Goal: Task Accomplishment & Management: Use online tool/utility

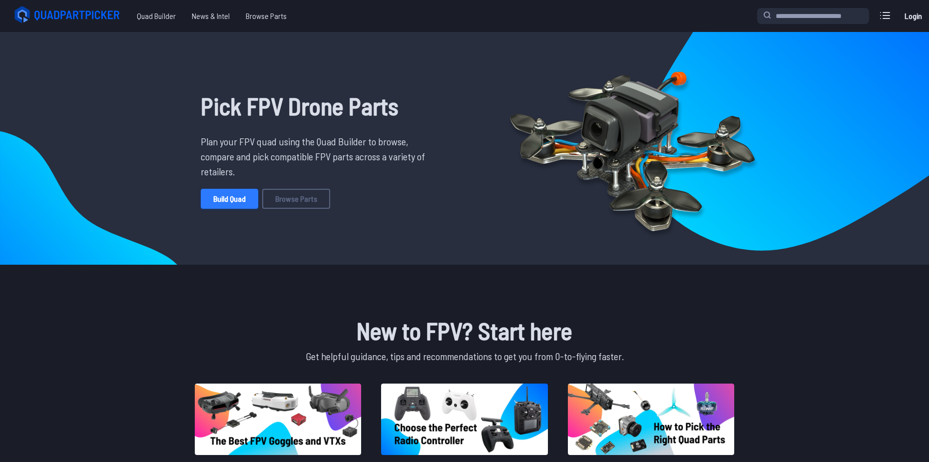
click at [231, 198] on link "Build Quad" at bounding box center [229, 199] width 57 height 20
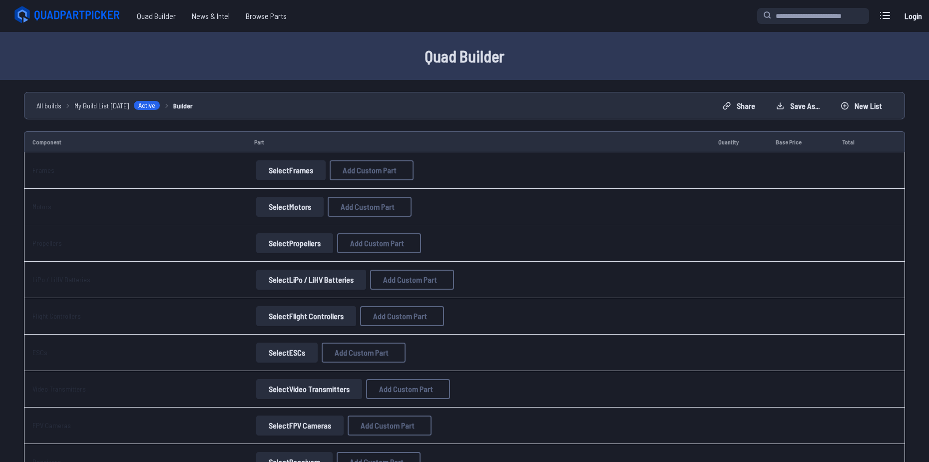
click at [303, 164] on button "Select Frames" at bounding box center [290, 170] width 69 height 20
click at [297, 166] on button "Select Frames" at bounding box center [290, 170] width 69 height 20
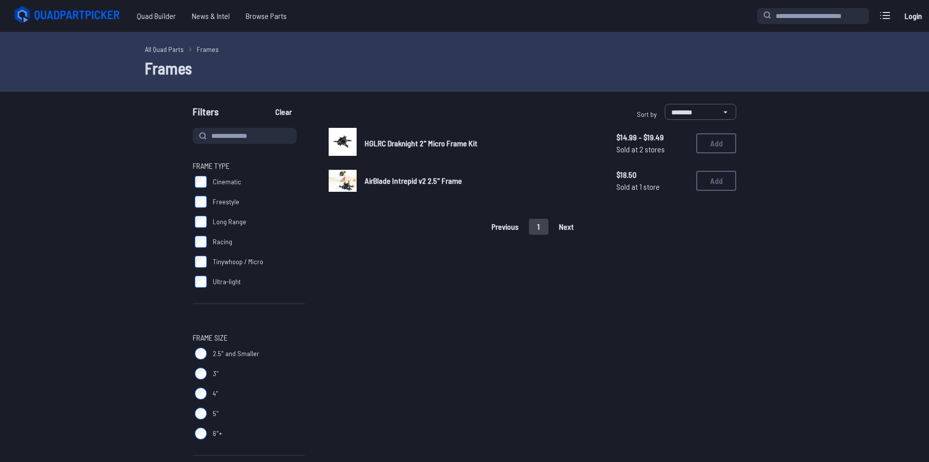
click at [385, 179] on span "AirBlade Intrepid v2 2.5" Frame" at bounding box center [413, 180] width 97 height 9
click at [711, 182] on button "Add" at bounding box center [716, 181] width 40 height 20
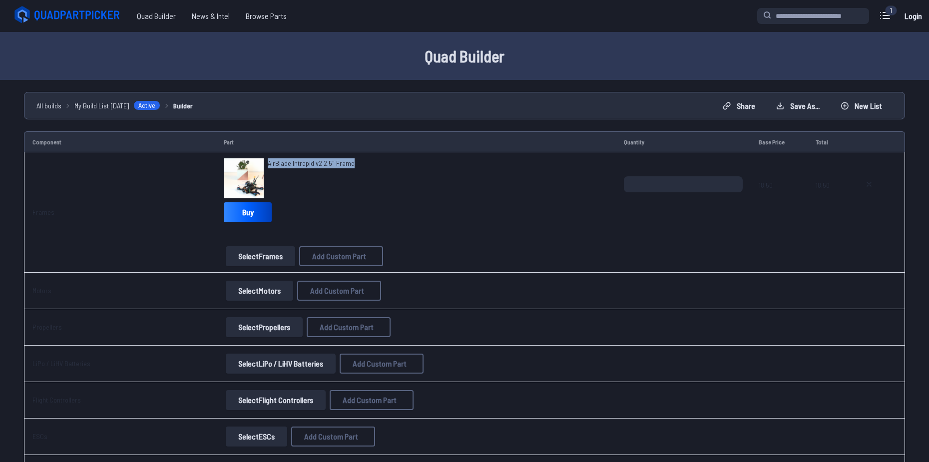
drag, startPoint x: 357, startPoint y: 162, endPoint x: 263, endPoint y: 164, distance: 93.4
click at [263, 164] on div "AirBlade Intrepid v2 2.5" Frame" at bounding box center [416, 178] width 384 height 40
copy span "AirBlade Intrepid v2 2.5" Frame"
click at [273, 253] on button "Select Frames" at bounding box center [260, 256] width 69 height 20
click at [248, 294] on button "Select Motors" at bounding box center [259, 291] width 67 height 20
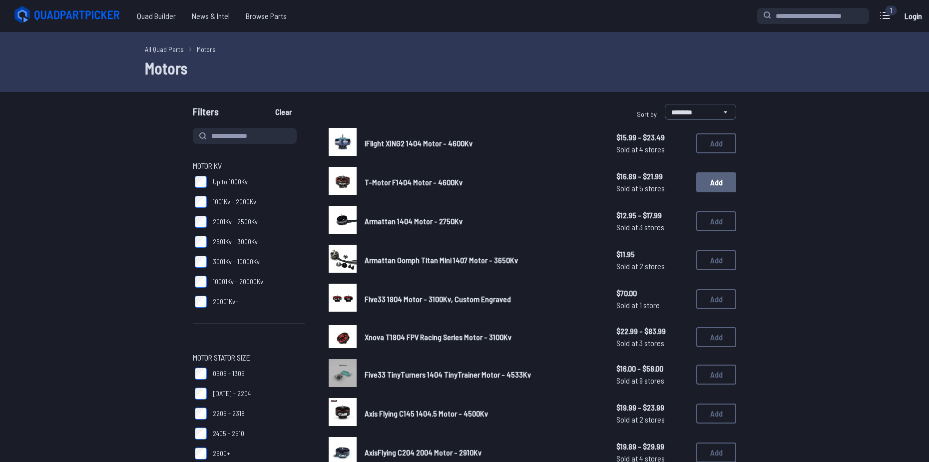
click at [709, 181] on button "Add" at bounding box center [716, 182] width 40 height 20
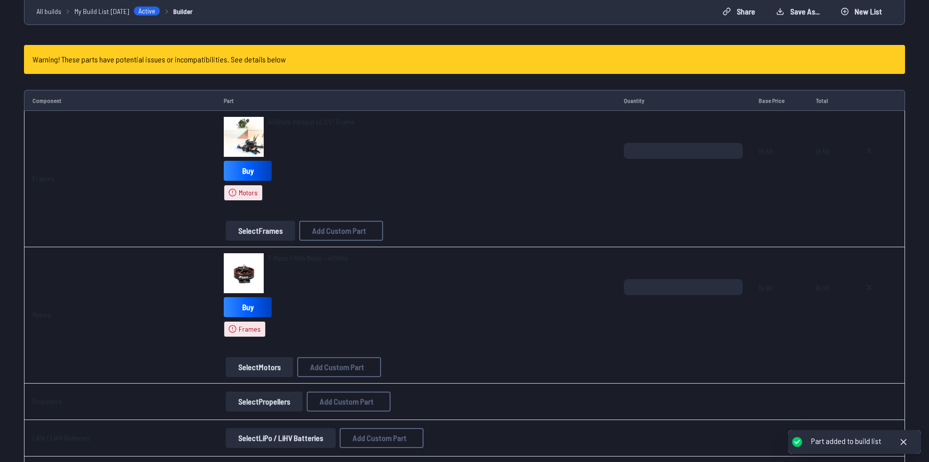
scroll to position [100, 0]
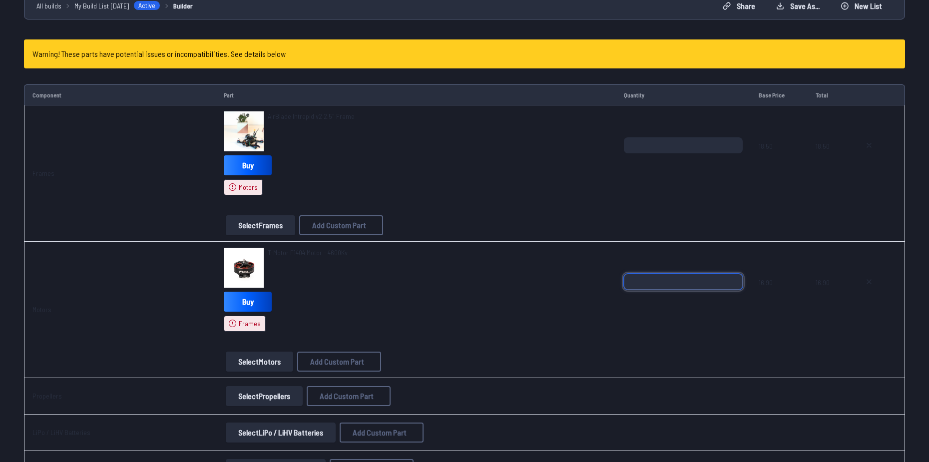
click at [633, 287] on input "*" at bounding box center [683, 282] width 119 height 16
type input "*"
click at [534, 312] on div "T-Motor F1404 Motor - 4600Kv Buy Frames" at bounding box center [416, 290] width 384 height 84
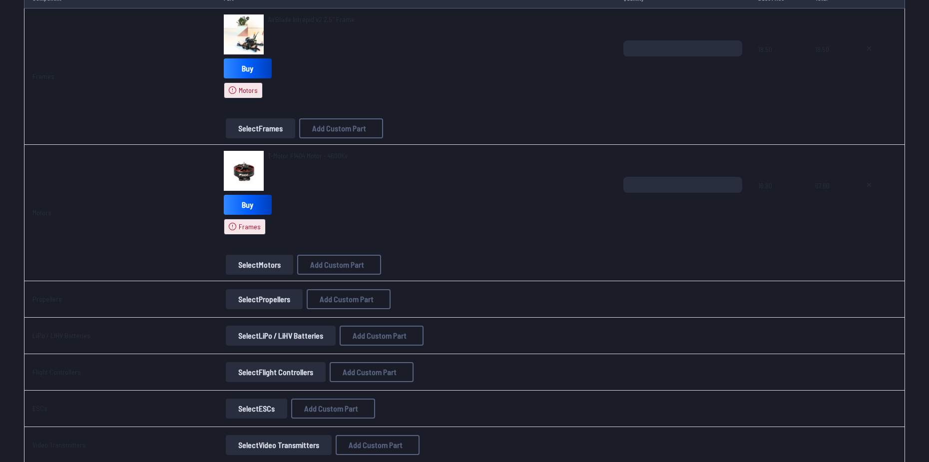
scroll to position [200, 0]
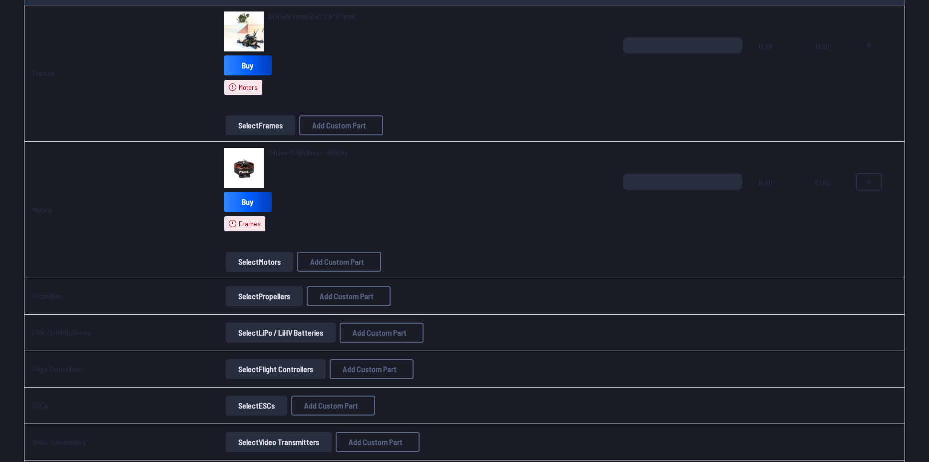
click at [877, 178] on button at bounding box center [869, 182] width 25 height 16
type textarea "**********"
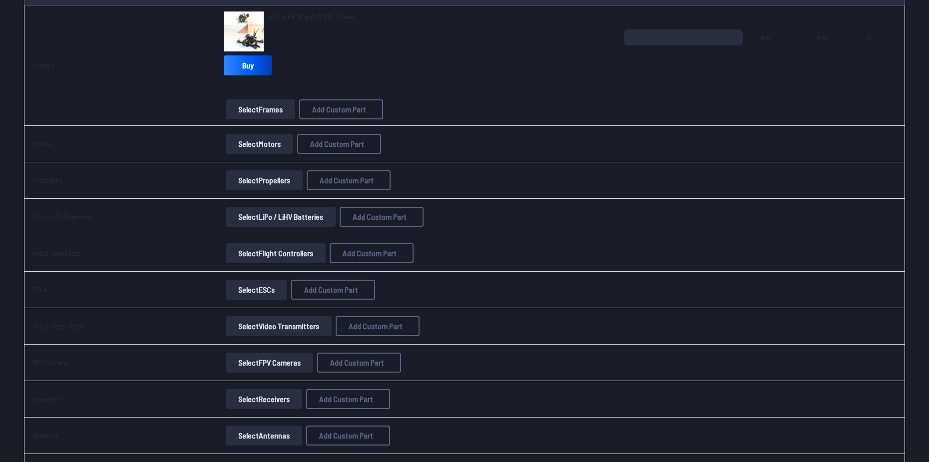
click at [270, 141] on button "Select Motors" at bounding box center [259, 144] width 67 height 20
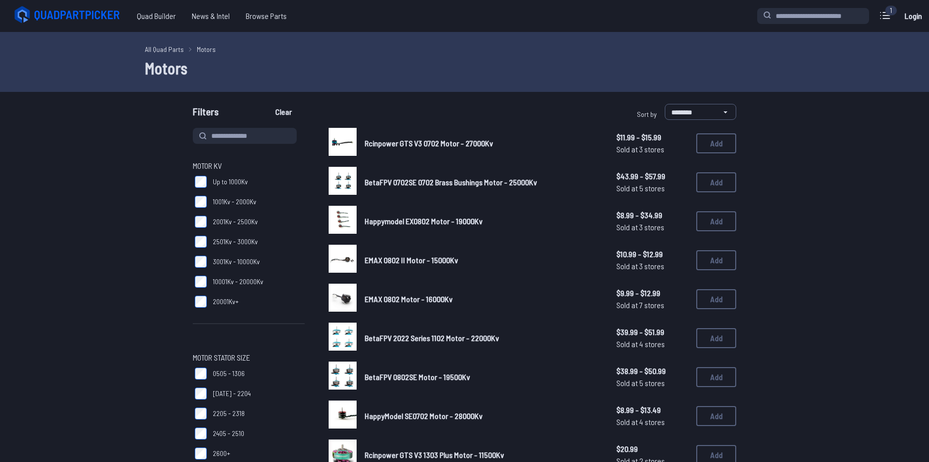
click at [228, 413] on span "2205 - 2318" at bounding box center [229, 414] width 32 height 10
click at [228, 403] on label "[DATE] - 2204" at bounding box center [249, 394] width 112 height 20
click at [228, 407] on label "2205 - 2318" at bounding box center [249, 414] width 112 height 20
click at [217, 371] on span "0505 - 1306" at bounding box center [229, 374] width 32 height 10
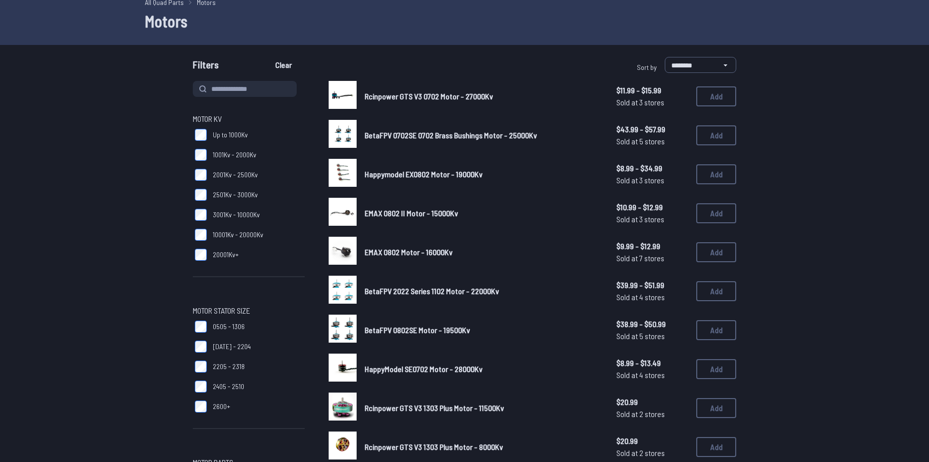
scroll to position [50, 0]
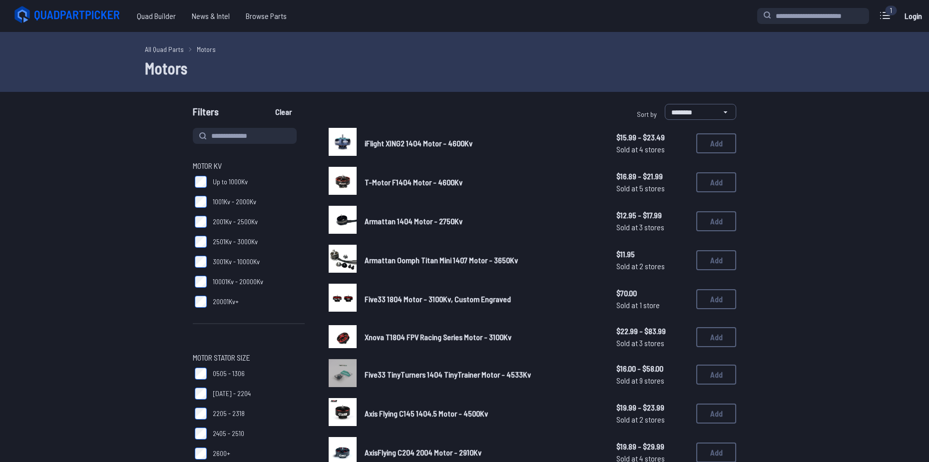
click at [228, 387] on label "[DATE] - 2204" at bounding box center [249, 394] width 112 height 20
click at [233, 377] on span "0505 - 1306" at bounding box center [229, 374] width 32 height 10
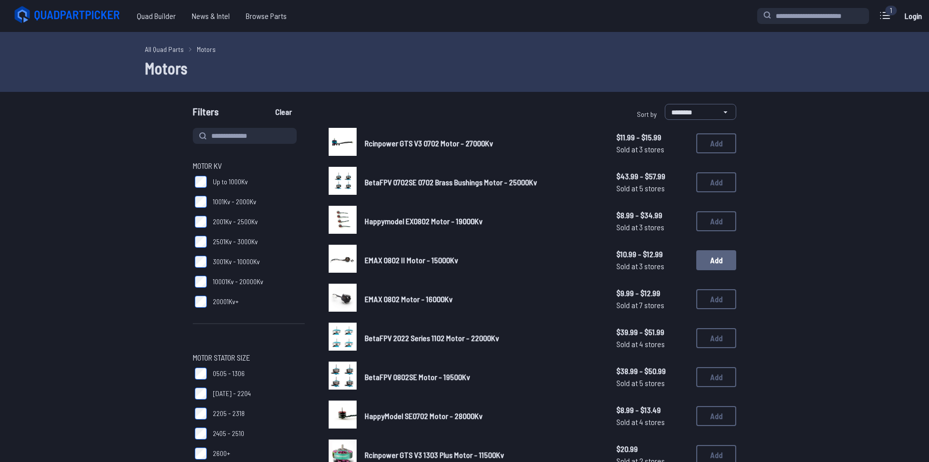
click at [710, 261] on button "Add" at bounding box center [716, 260] width 40 height 20
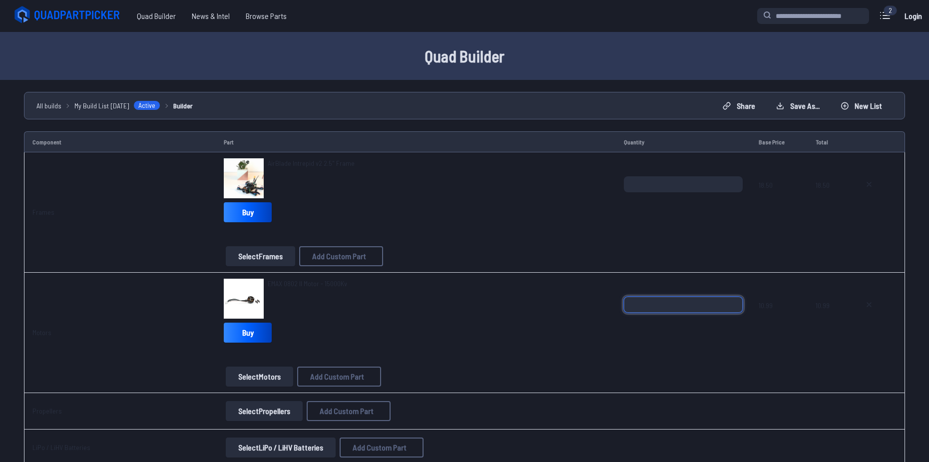
click at [650, 302] on input "*" at bounding box center [683, 305] width 119 height 16
type input "*"
click at [602, 333] on div "EMAX 0802 II Motor - 15000Kv Buy" at bounding box center [416, 313] width 384 height 68
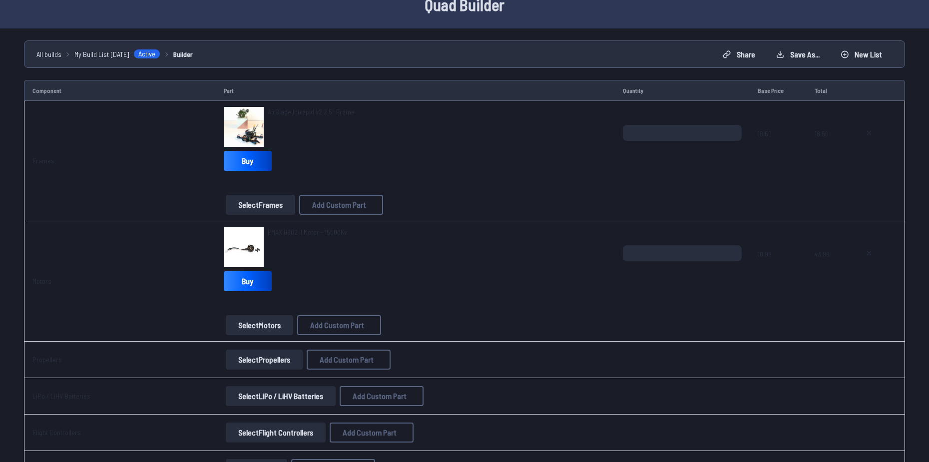
scroll to position [100, 0]
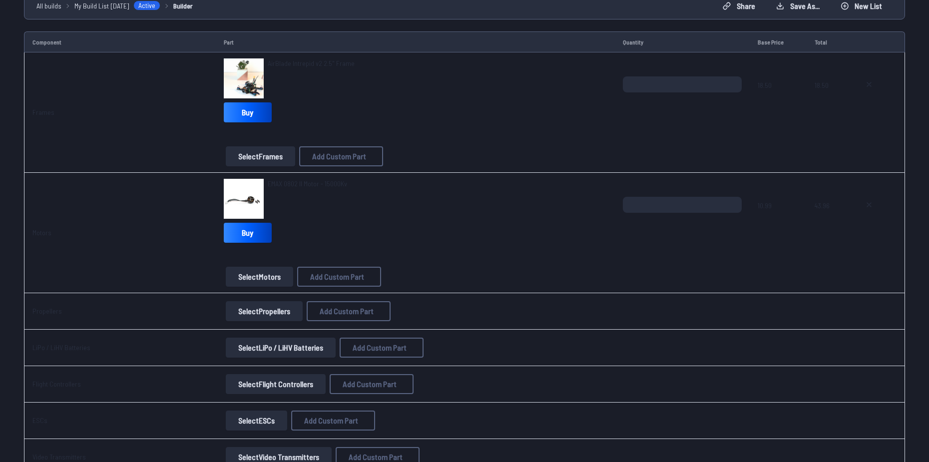
click at [256, 312] on button "Select Propellers" at bounding box center [264, 311] width 77 height 20
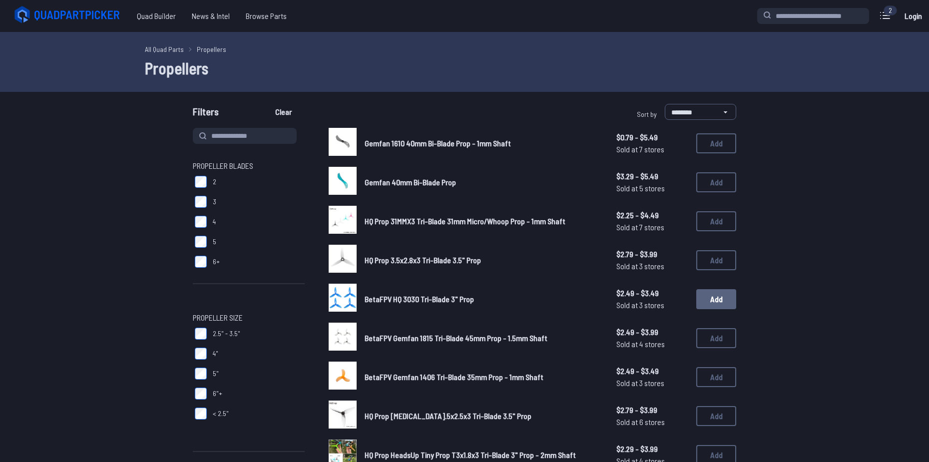
click at [709, 299] on button "Add" at bounding box center [716, 299] width 40 height 20
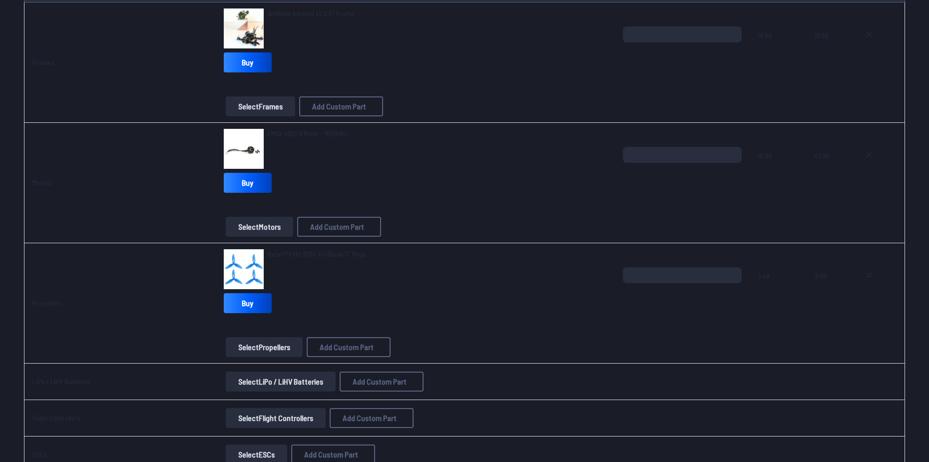
scroll to position [200, 0]
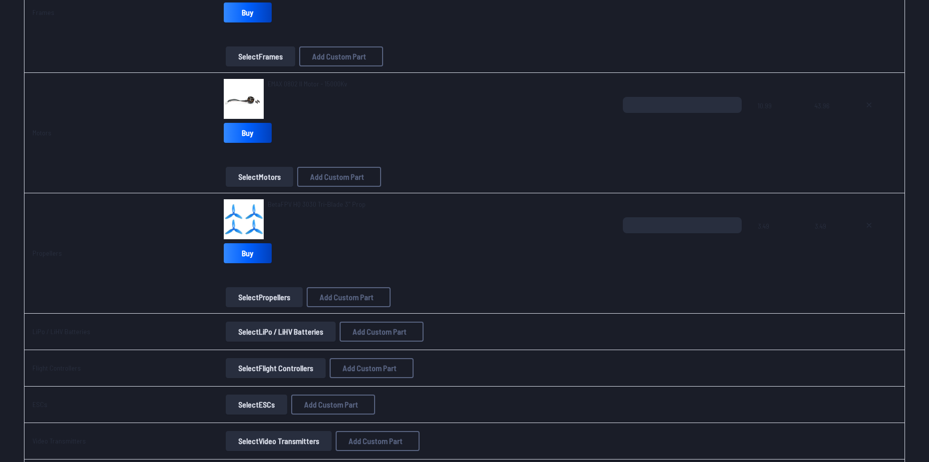
click at [308, 331] on button "Select LiPo / LiHV Batteries" at bounding box center [281, 332] width 110 height 20
click at [273, 335] on button "Select LiPo / LiHV Batteries" at bounding box center [281, 332] width 110 height 20
click at [302, 325] on button "Select LiPo / LiHV Batteries" at bounding box center [281, 332] width 110 height 20
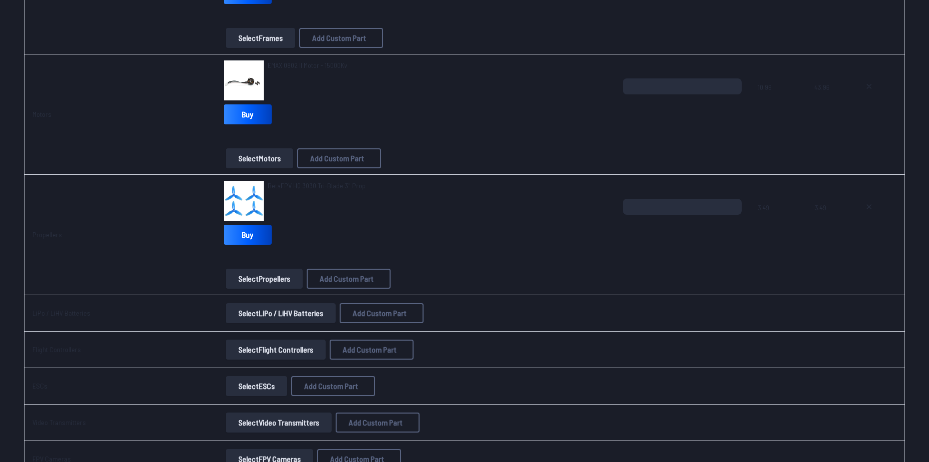
scroll to position [250, 0]
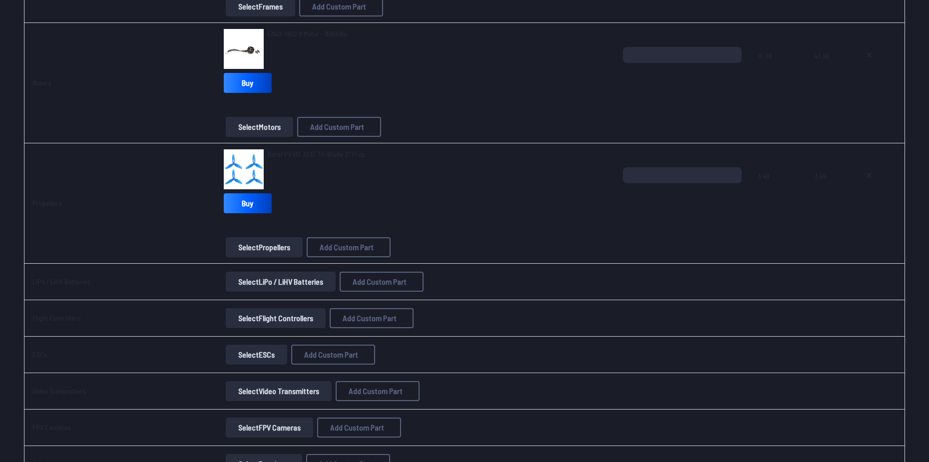
click at [307, 281] on button "Select LiPo / LiHV Batteries" at bounding box center [281, 282] width 110 height 20
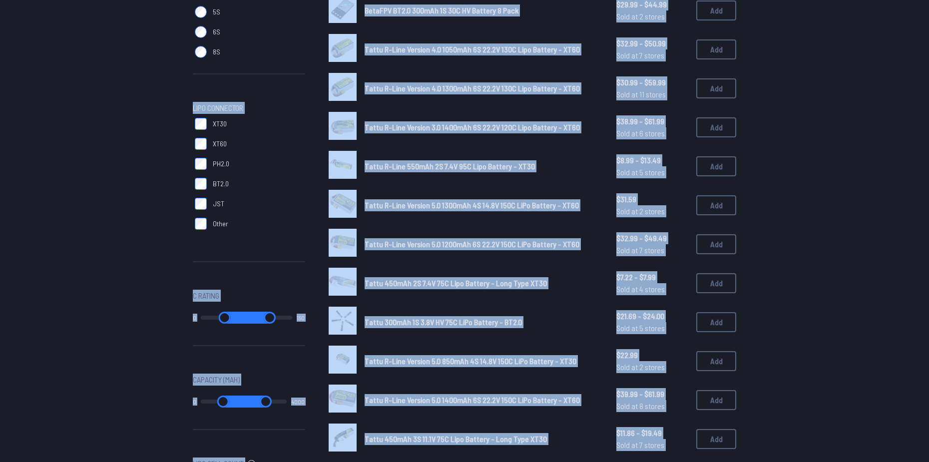
click at [307, 281] on div "Cells 1S 2S 3S 4S 5S 6S 8S LiPo Connector XT30 XT60 PH2.0 BT2.0 JST Other C Rat…" at bounding box center [465, 283] width 544 height 811
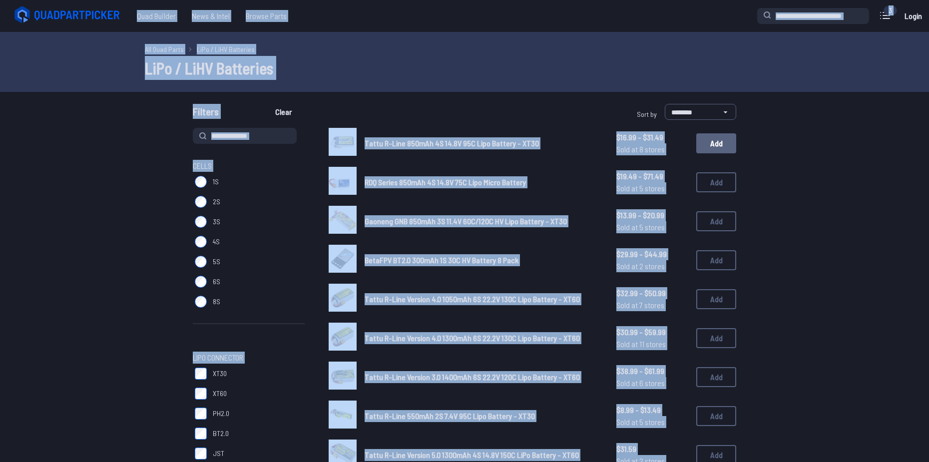
click at [707, 144] on button "Add" at bounding box center [716, 143] width 40 height 20
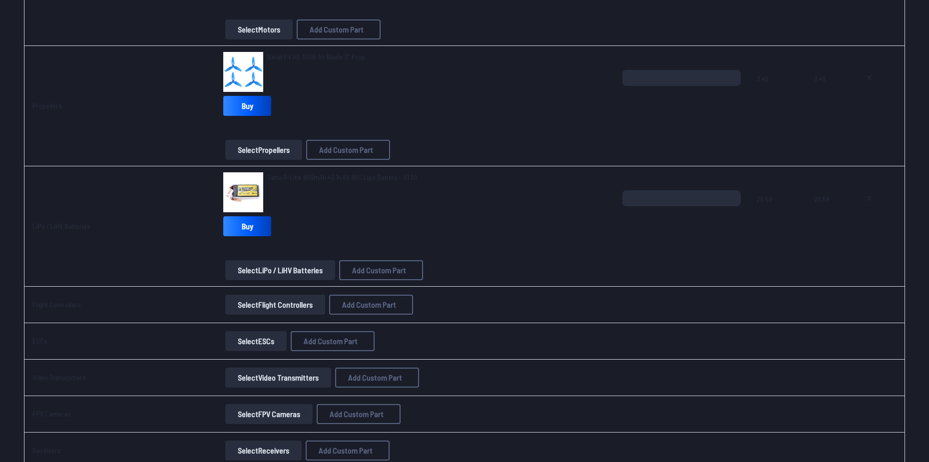
scroll to position [350, 0]
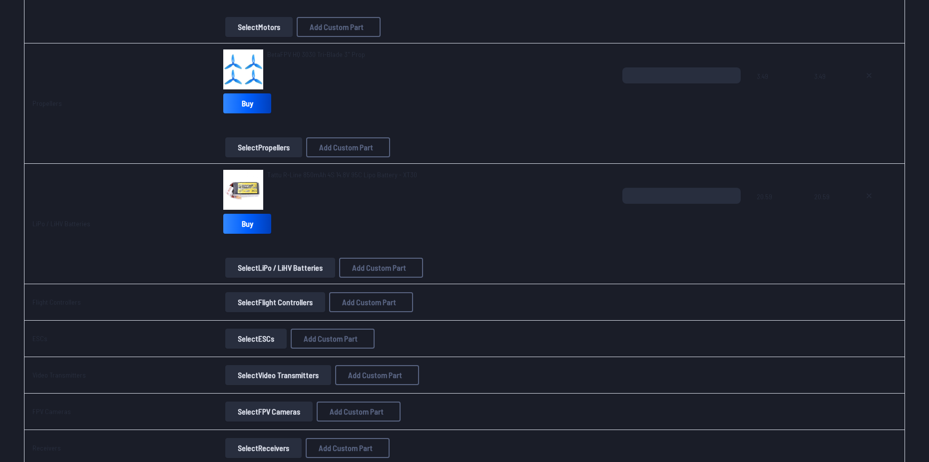
click at [307, 302] on button "Select Flight Controllers" at bounding box center [275, 302] width 100 height 20
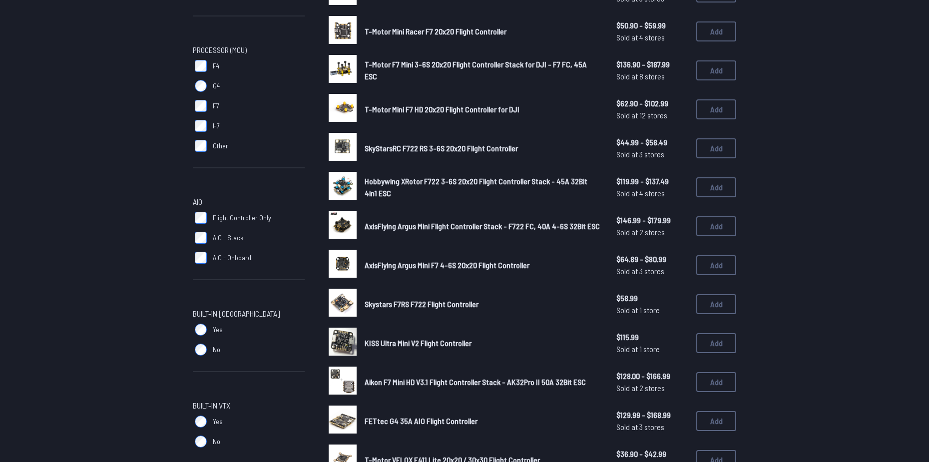
scroll to position [300, 0]
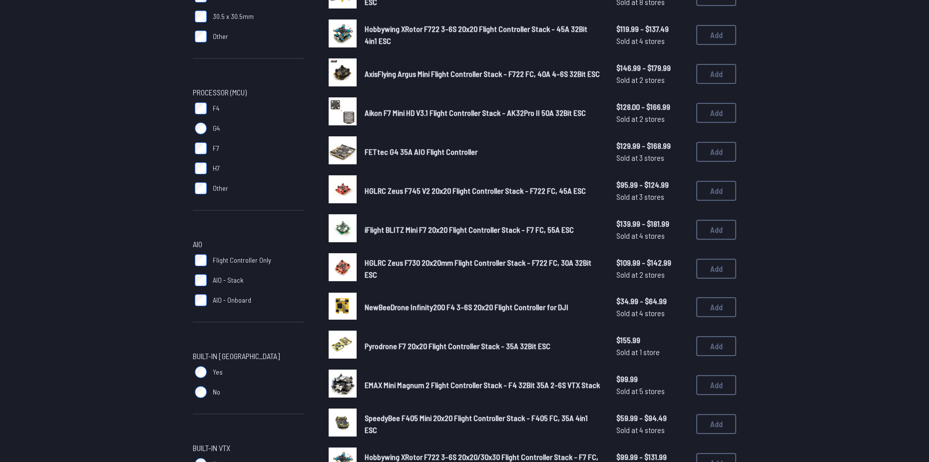
scroll to position [50, 0]
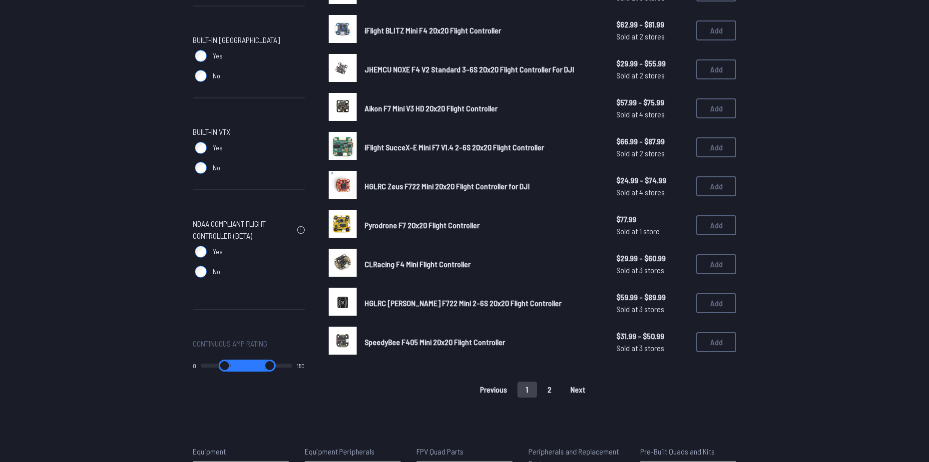
scroll to position [550, 0]
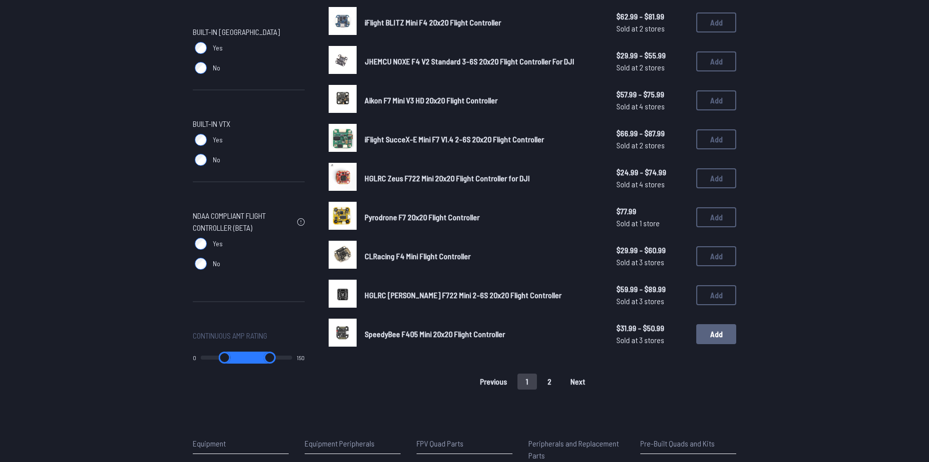
click at [707, 334] on button "Add" at bounding box center [716, 334] width 40 height 20
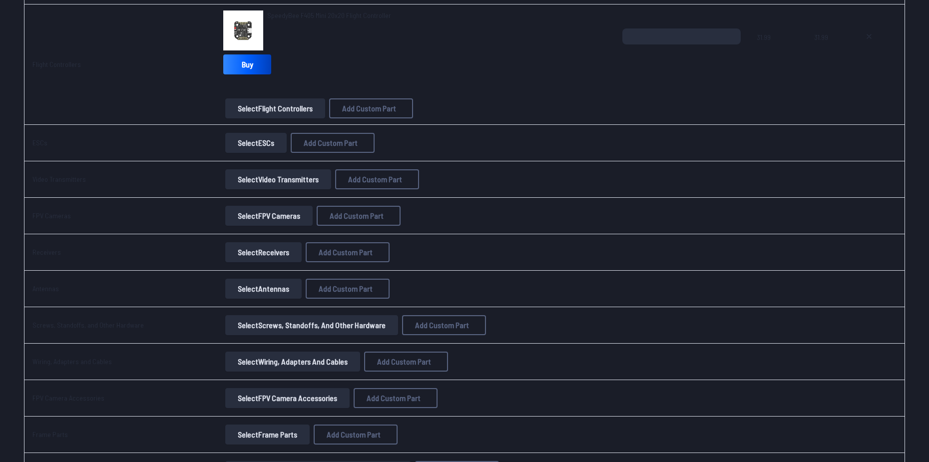
scroll to position [550, 0]
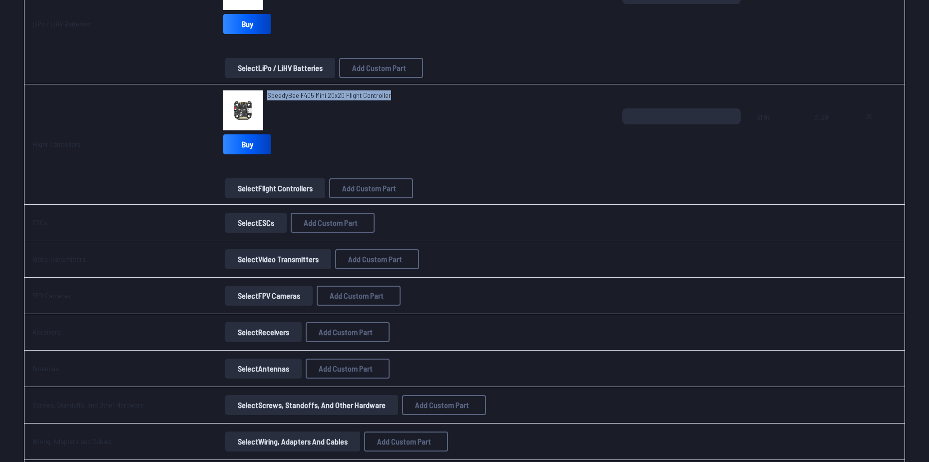
drag, startPoint x: 389, startPoint y: 93, endPoint x: 263, endPoint y: 95, distance: 126.4
click at [263, 95] on div "SpeedyBee F405 Mini 20x20 Flight Controller" at bounding box center [414, 110] width 383 height 40
copy span "SpeedyBee F405 Mini 20x20 Flight Controller"
click at [865, 112] on icon at bounding box center [869, 116] width 8 height 8
type textarea "**********"
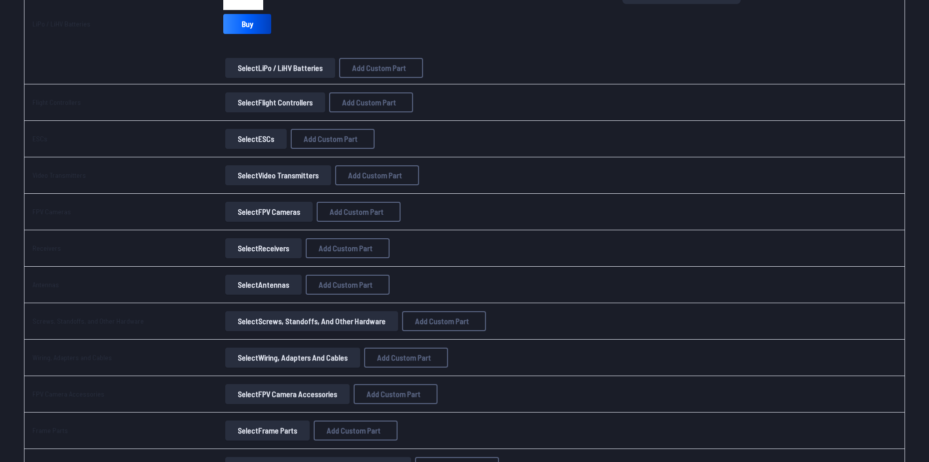
click at [290, 98] on button "Select Flight Controllers" at bounding box center [275, 102] width 100 height 20
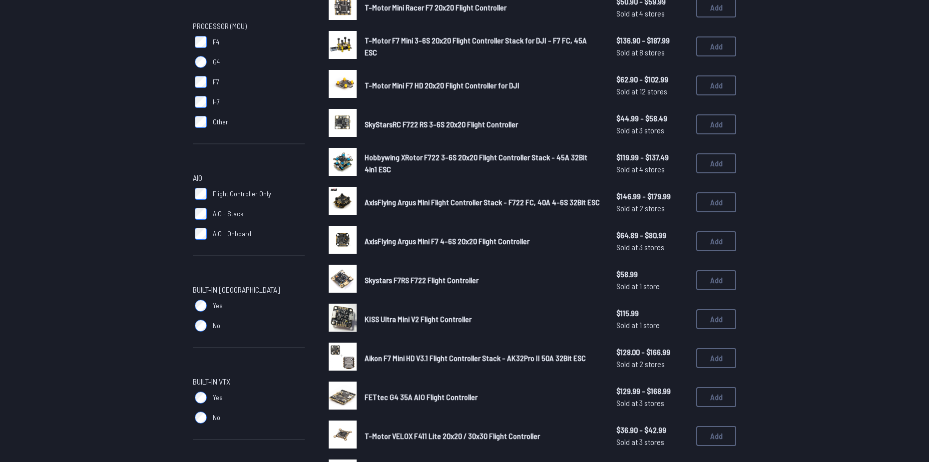
scroll to position [300, 0]
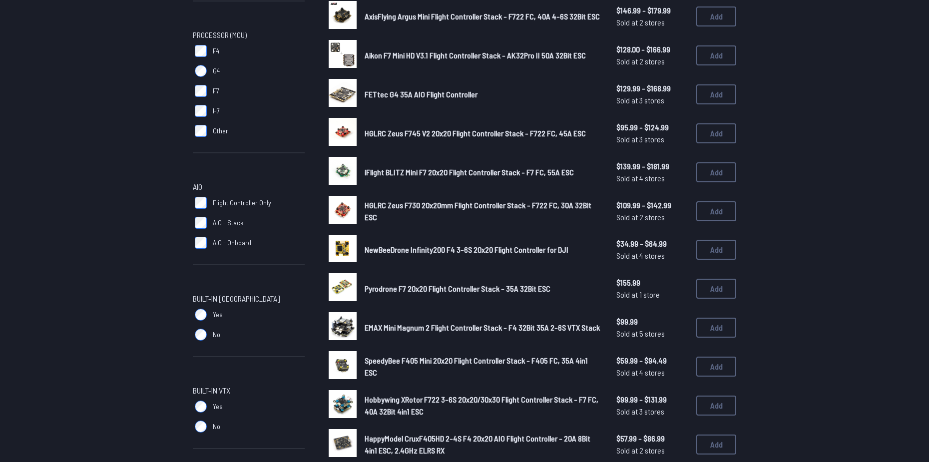
scroll to position [300, 0]
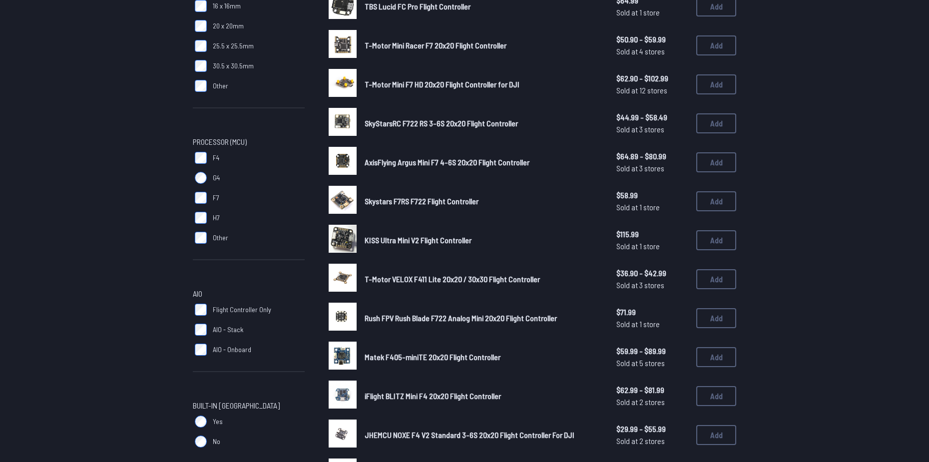
scroll to position [200, 0]
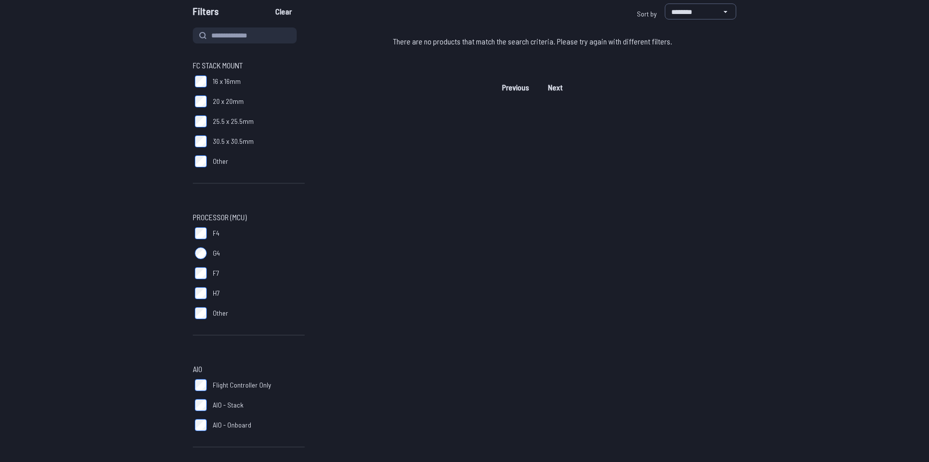
scroll to position [150, 0]
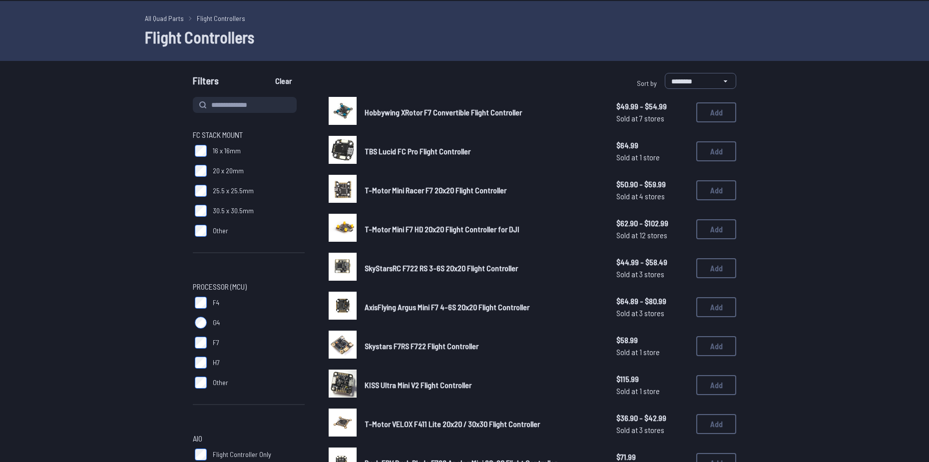
scroll to position [200, 0]
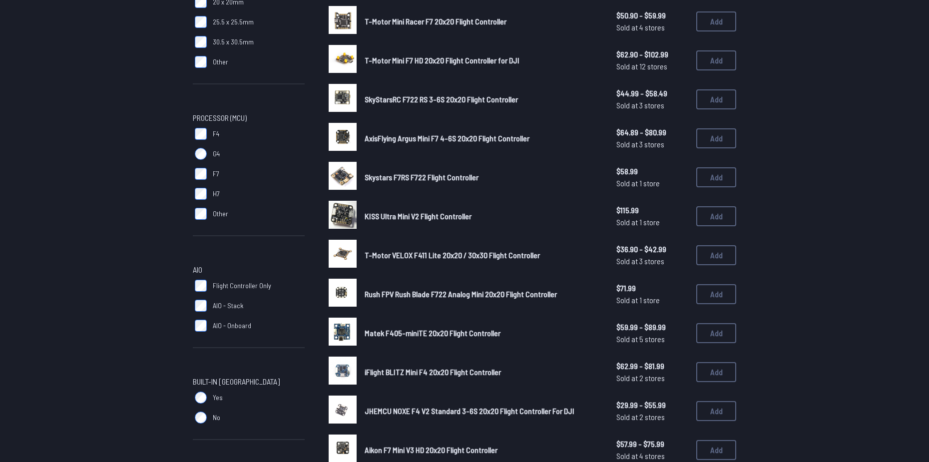
click at [195, 322] on label "AIO - Onboard" at bounding box center [249, 326] width 112 height 20
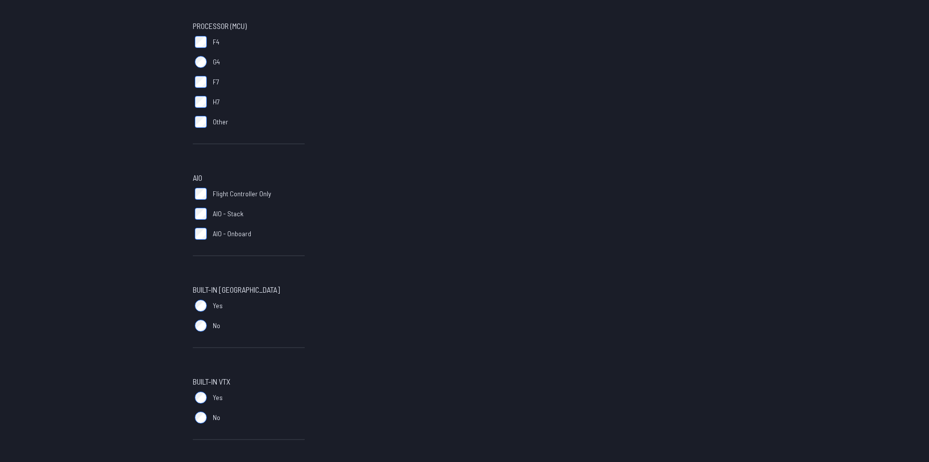
scroll to position [300, 0]
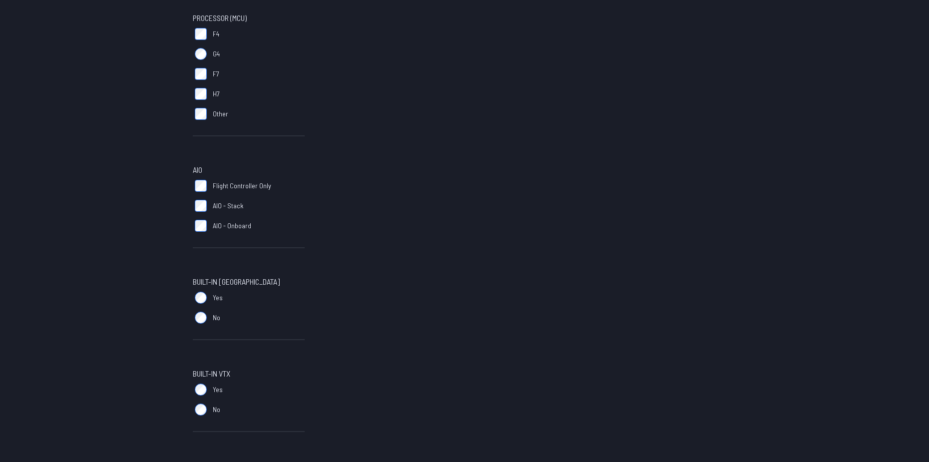
click at [203, 195] on label "Flight Controller Only" at bounding box center [249, 186] width 112 height 20
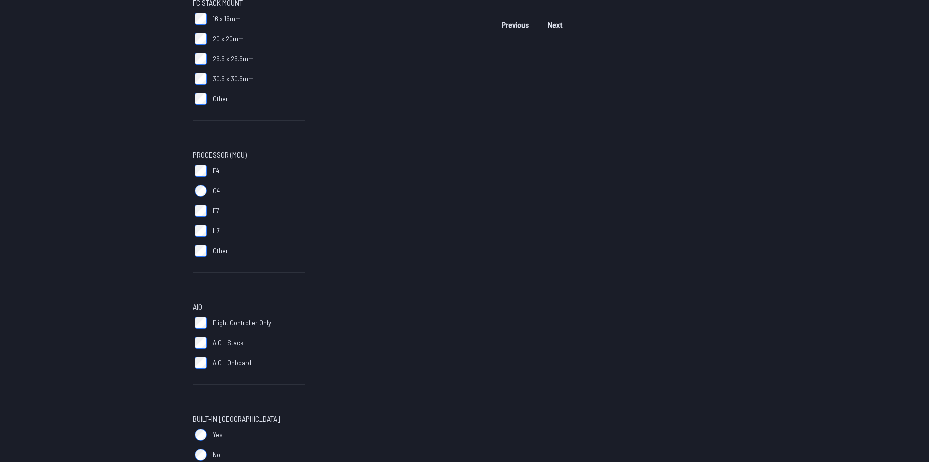
scroll to position [200, 0]
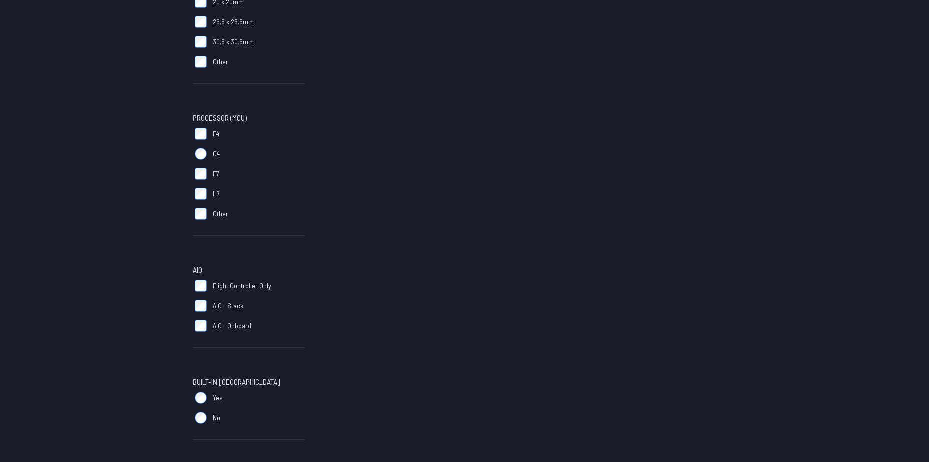
click at [193, 325] on label "AIO - Onboard" at bounding box center [249, 326] width 112 height 20
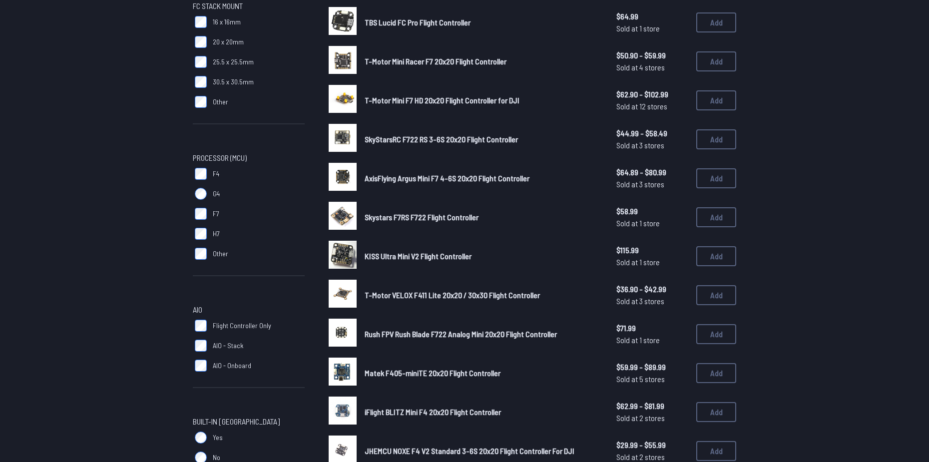
scroll to position [250, 0]
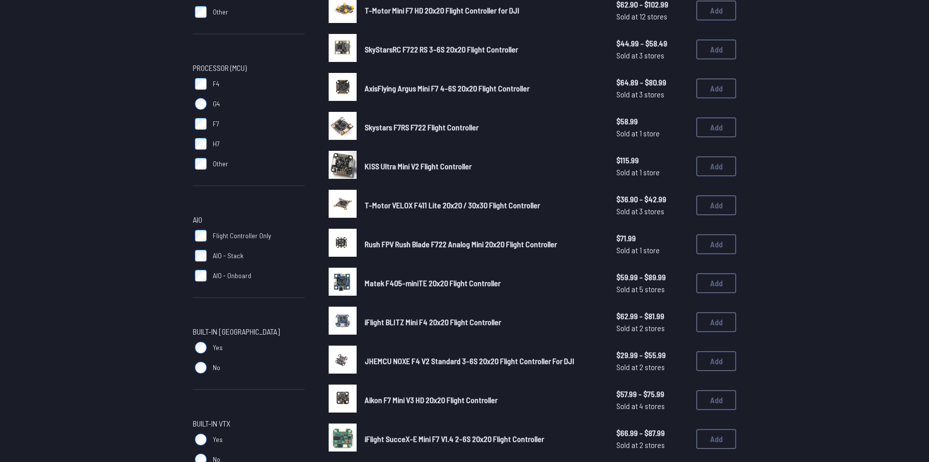
click at [219, 350] on span "Yes" at bounding box center [218, 348] width 10 height 10
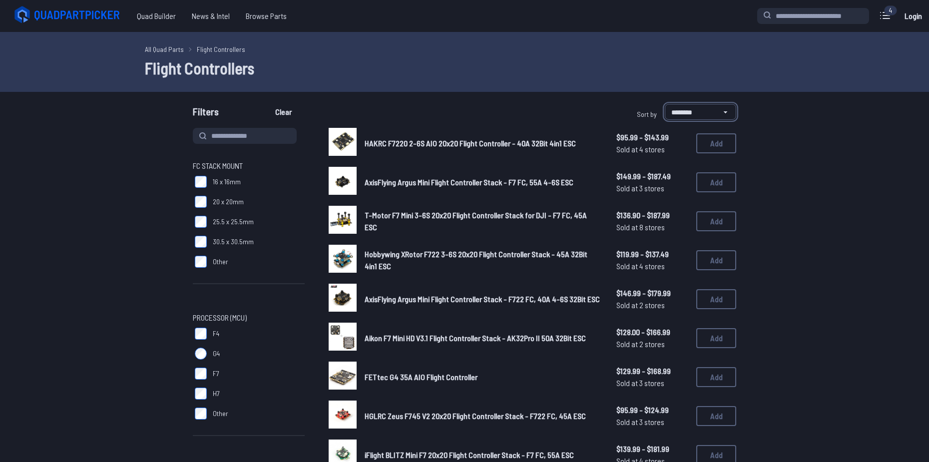
click at [696, 114] on select "**********" at bounding box center [700, 112] width 71 height 16
select select "*********"
click at [665, 104] on select "**********" at bounding box center [700, 112] width 71 height 16
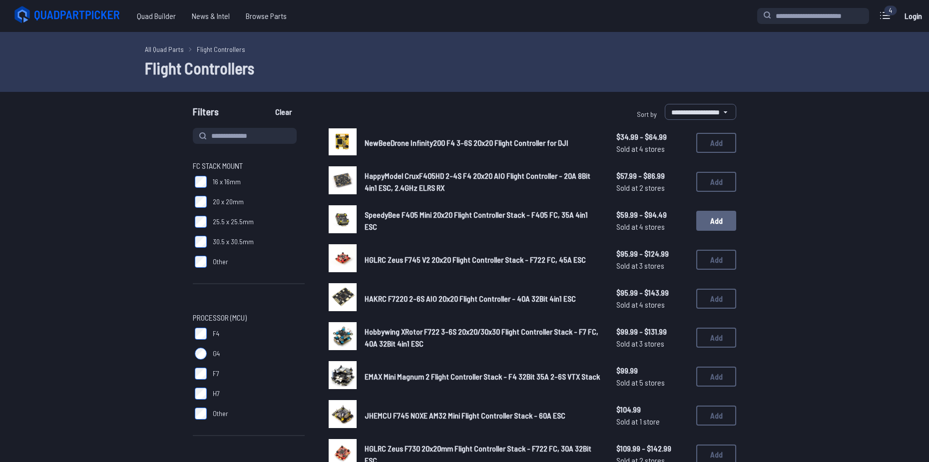
click at [709, 221] on button "Add" at bounding box center [716, 221] width 40 height 20
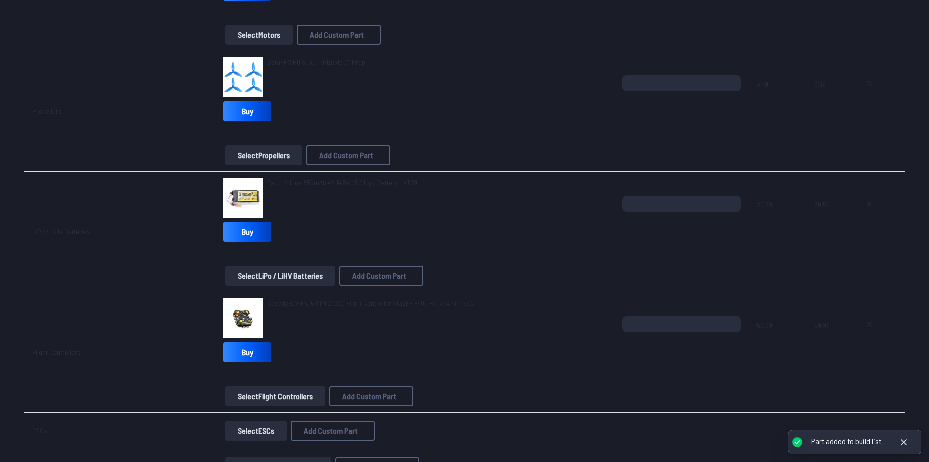
scroll to position [400, 0]
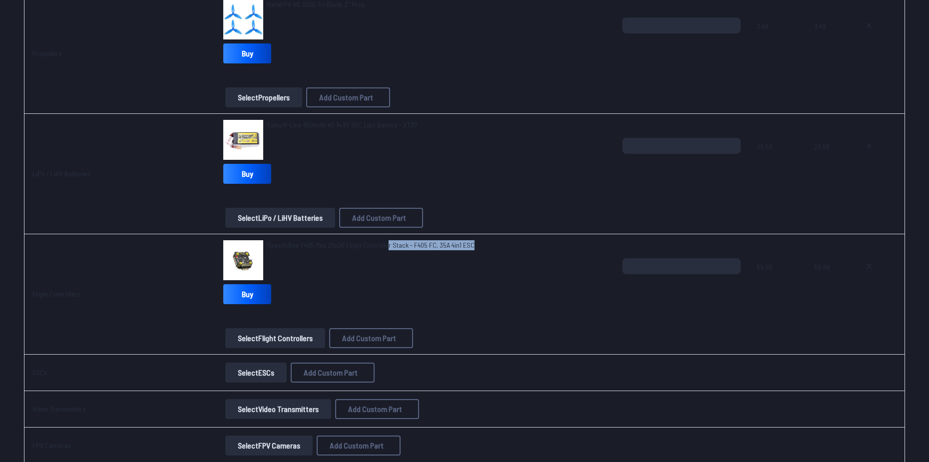
drag, startPoint x: 471, startPoint y: 242, endPoint x: 380, endPoint y: 247, distance: 91.6
click at [380, 247] on div "SpeedyBee F405 Mini 20x20 Flight Controller Stack - F405 FC, 35A 4in1 ESC" at bounding box center [414, 260] width 383 height 40
click at [479, 254] on div "SpeedyBee F405 Mini 20x20 Flight Controller Stack - F405 FC, 35A 4in1 ESC" at bounding box center [414, 260] width 383 height 40
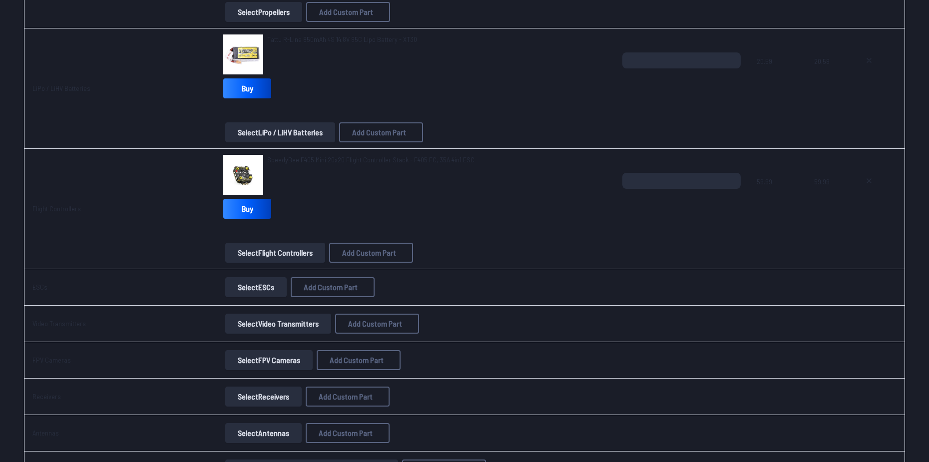
scroll to position [550, 0]
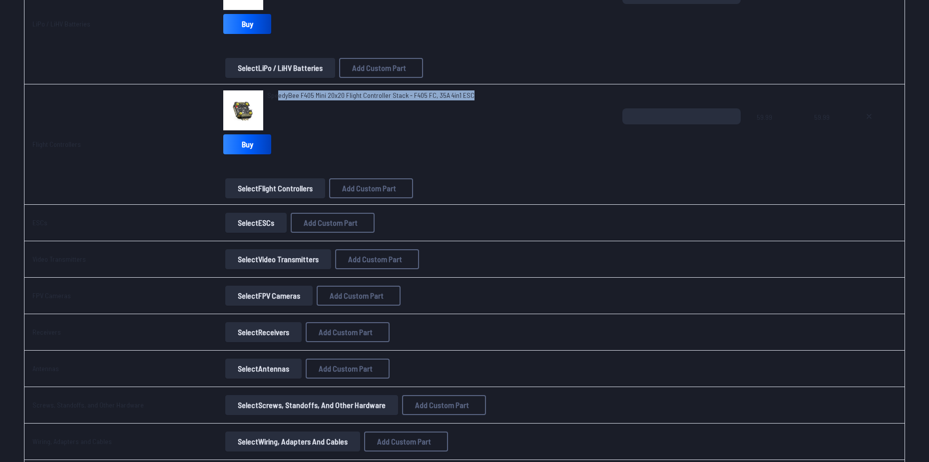
drag, startPoint x: 475, startPoint y: 96, endPoint x: 273, endPoint y: 93, distance: 201.9
click at [273, 93] on div "SpeedyBee F405 Mini 20x20 Flight Controller Stack - F405 FC, 35A 4in1 ESC" at bounding box center [414, 110] width 383 height 40
click at [415, 151] on div "SpeedyBee F405 Mini 20x20 Flight Controller Stack - F405 FC, 35A 4in1 ESC Buy" at bounding box center [414, 124] width 383 height 68
click at [276, 264] on button "Select Video Transmitters" at bounding box center [278, 259] width 106 height 20
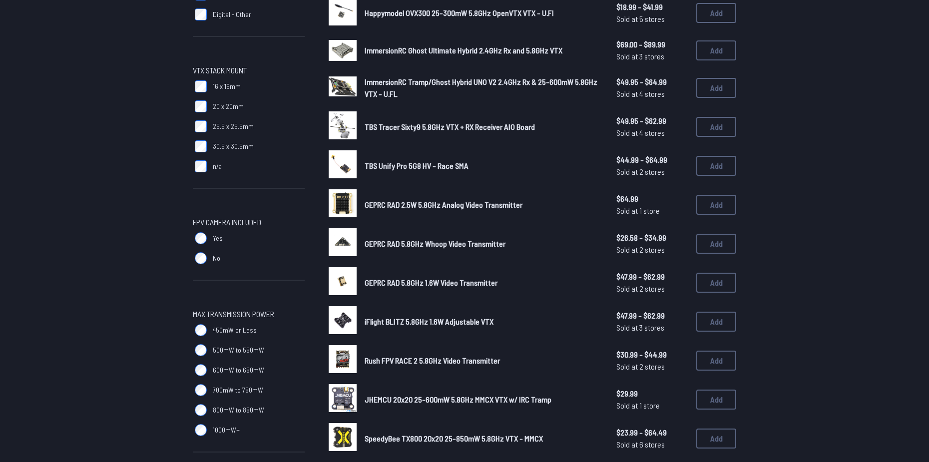
scroll to position [250, 0]
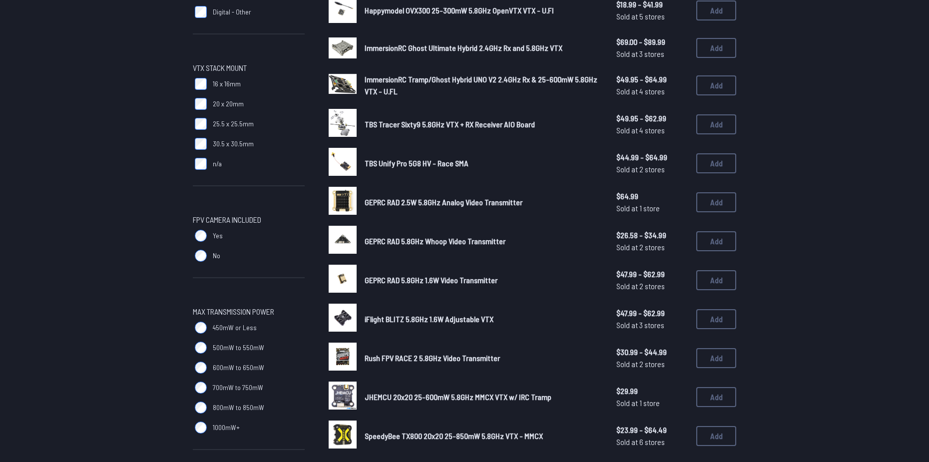
click at [207, 235] on label "Yes" at bounding box center [249, 236] width 112 height 20
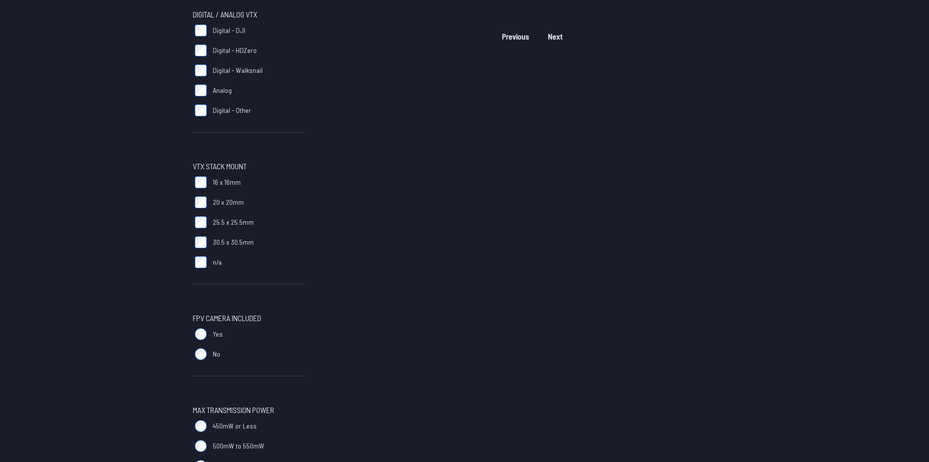
scroll to position [200, 0]
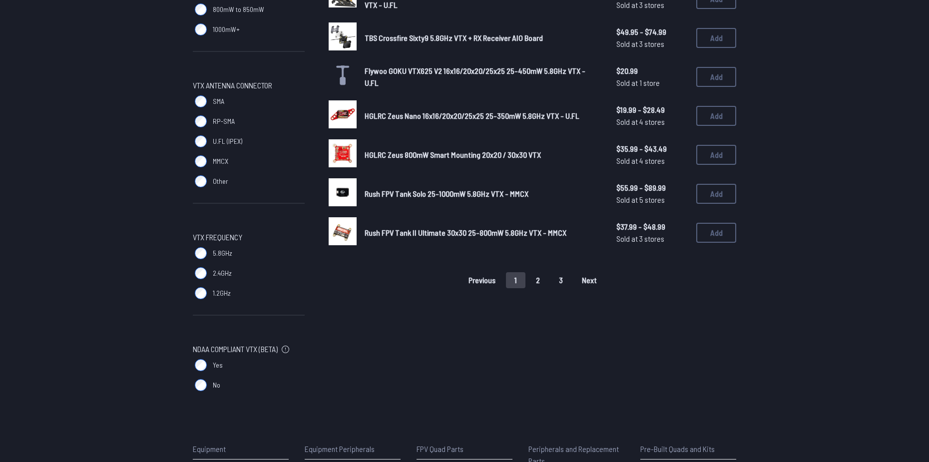
scroll to position [649, 0]
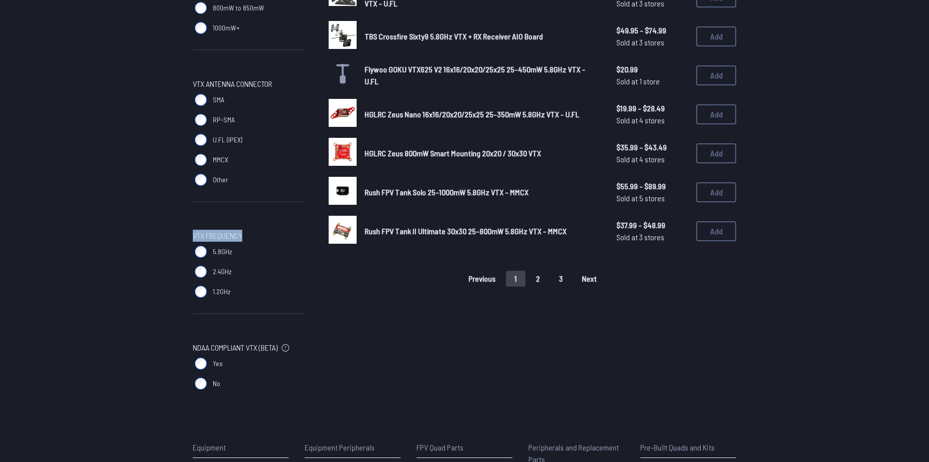
drag, startPoint x: 192, startPoint y: 233, endPoint x: 245, endPoint y: 235, distance: 53.5
copy span "VTX Frequency"
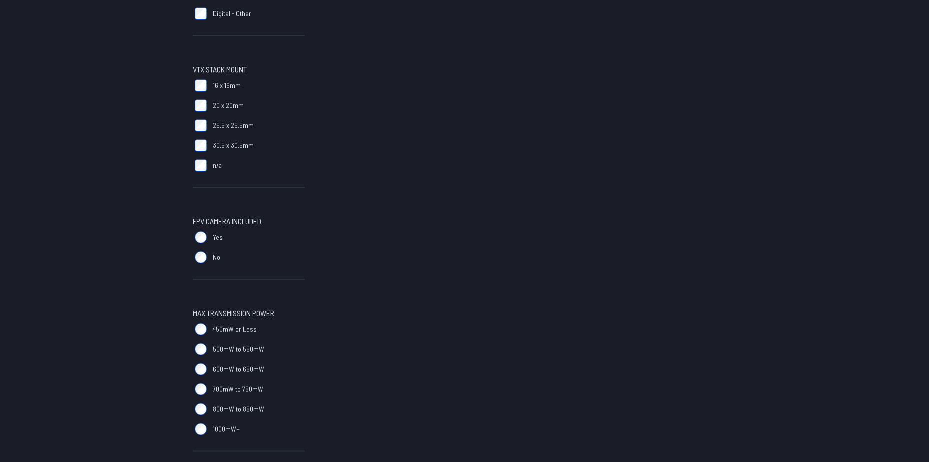
scroll to position [300, 0]
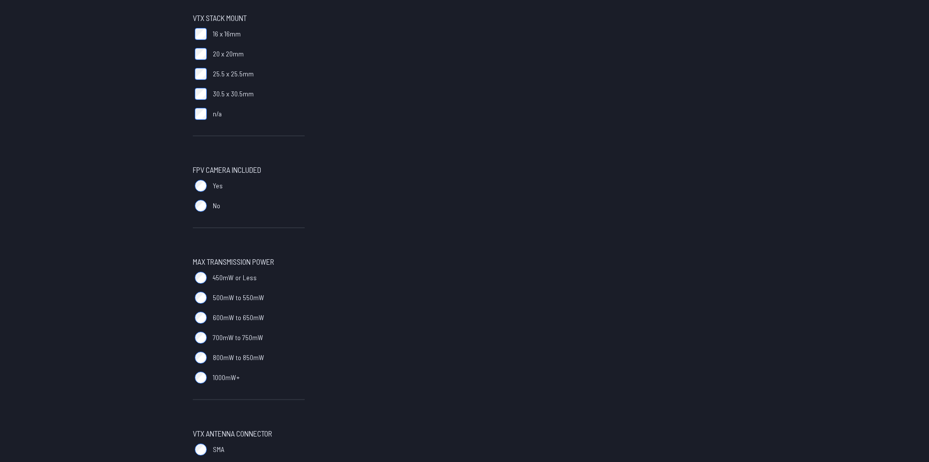
click at [208, 205] on label "No" at bounding box center [249, 206] width 112 height 20
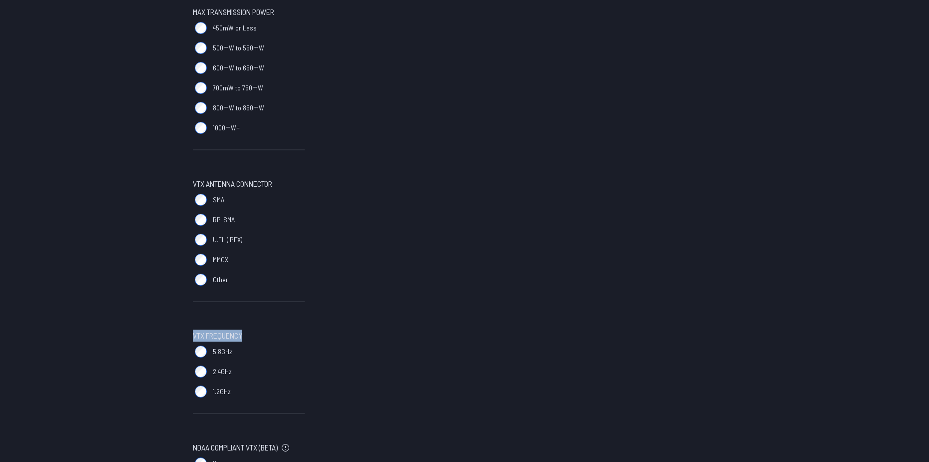
scroll to position [0, 0]
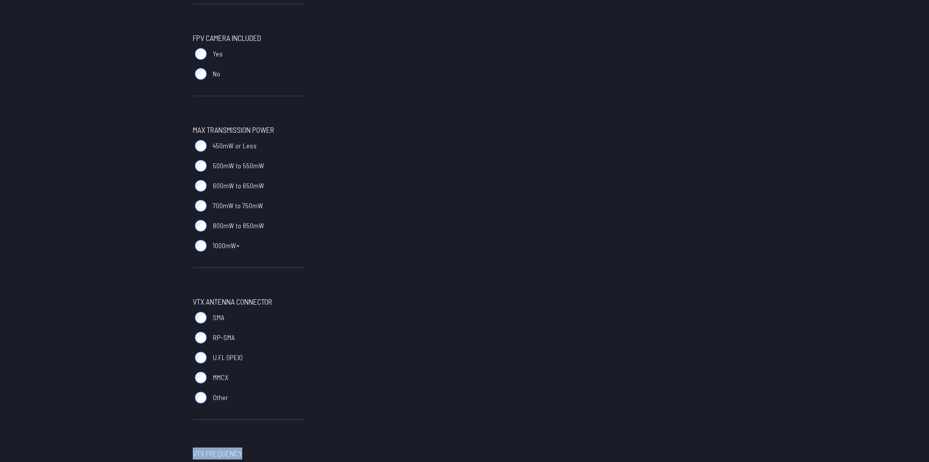
scroll to position [500, 0]
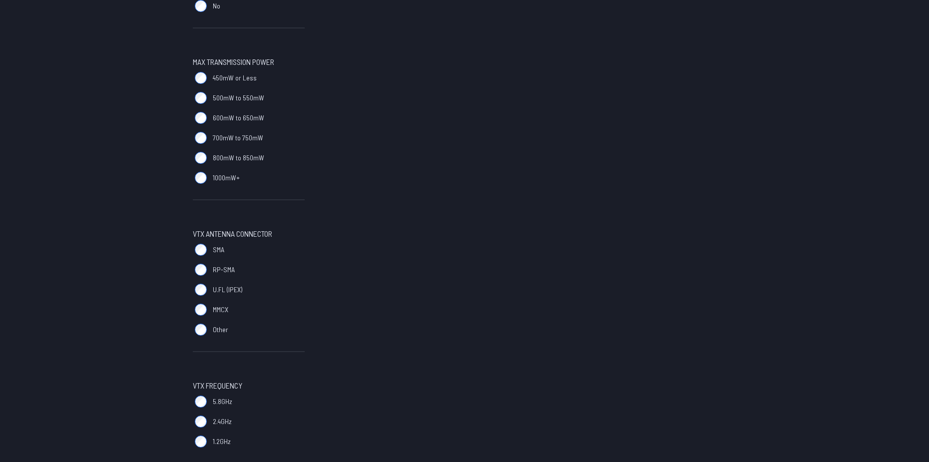
click at [192, 402] on div "Digital / Analog VTX Digital - DJI Digital - HDZero Digital - Walksnail Analog …" at bounding box center [464, 85] width 639 height 915
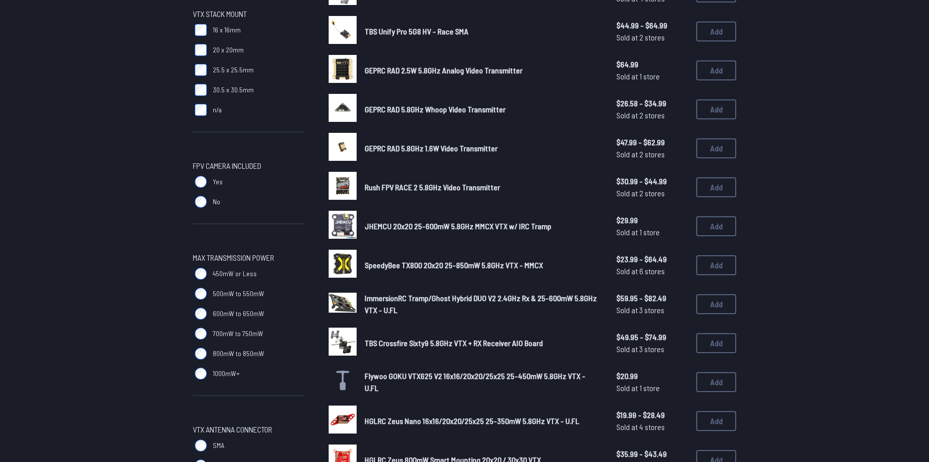
scroll to position [300, 0]
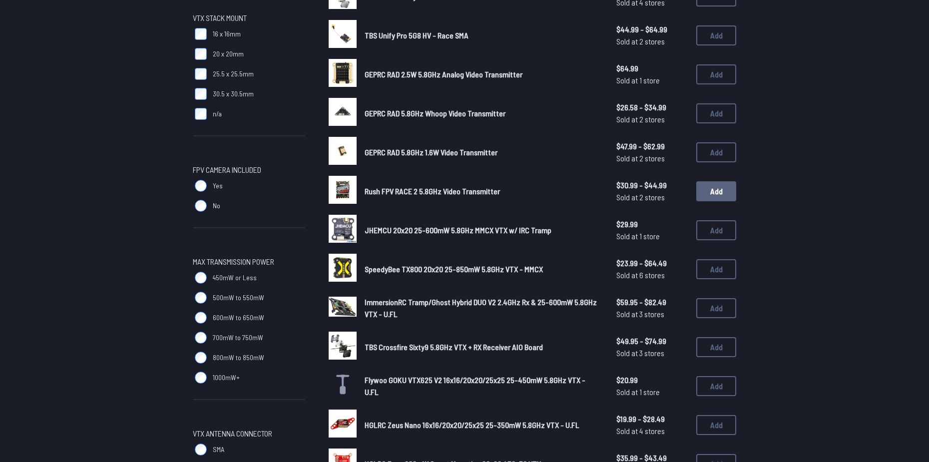
click at [721, 190] on button "Add" at bounding box center [716, 191] width 40 height 20
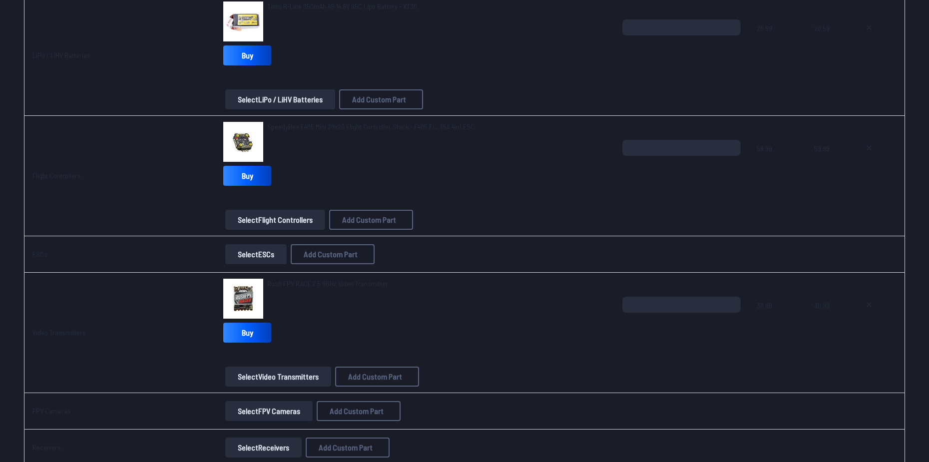
scroll to position [699, 0]
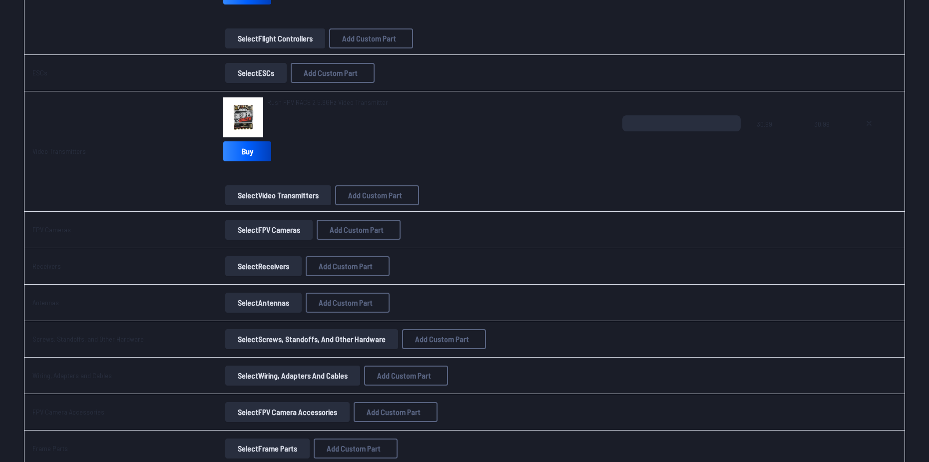
click at [269, 234] on button "Select FPV Cameras" at bounding box center [268, 230] width 87 height 20
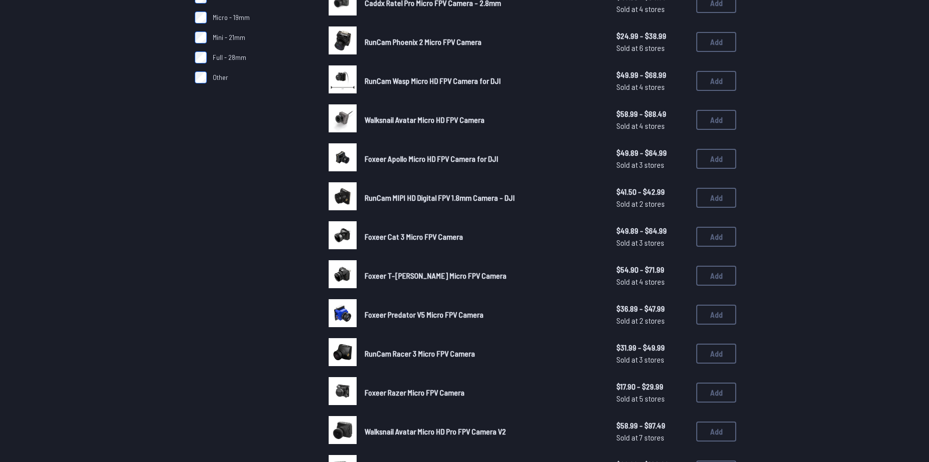
scroll to position [300, 0]
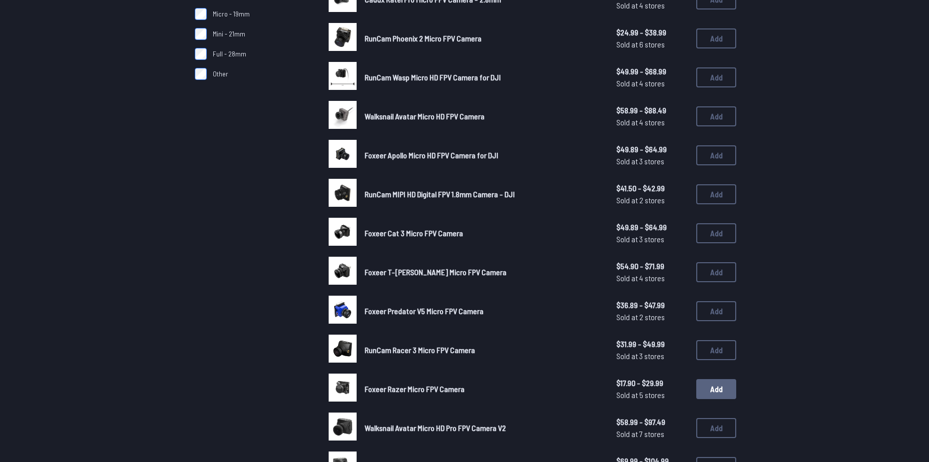
click at [702, 387] on button "Add" at bounding box center [716, 389] width 40 height 20
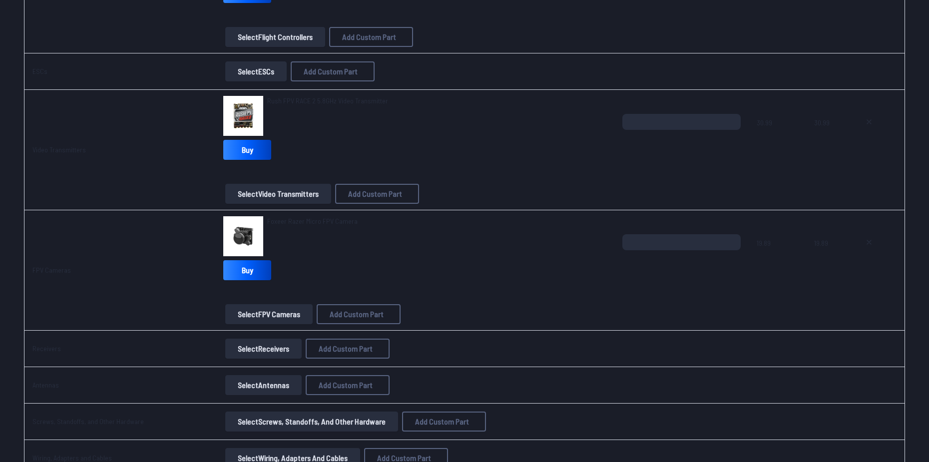
scroll to position [749, 0]
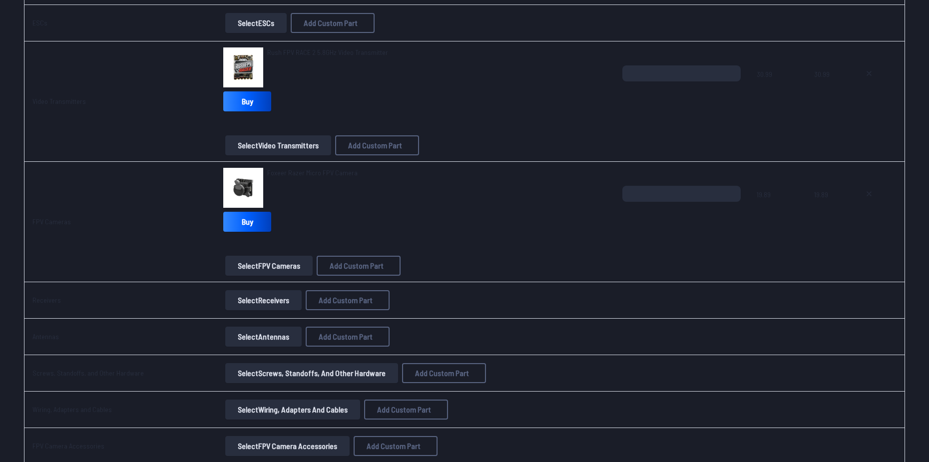
click at [286, 306] on button "Select Receivers" at bounding box center [263, 300] width 76 height 20
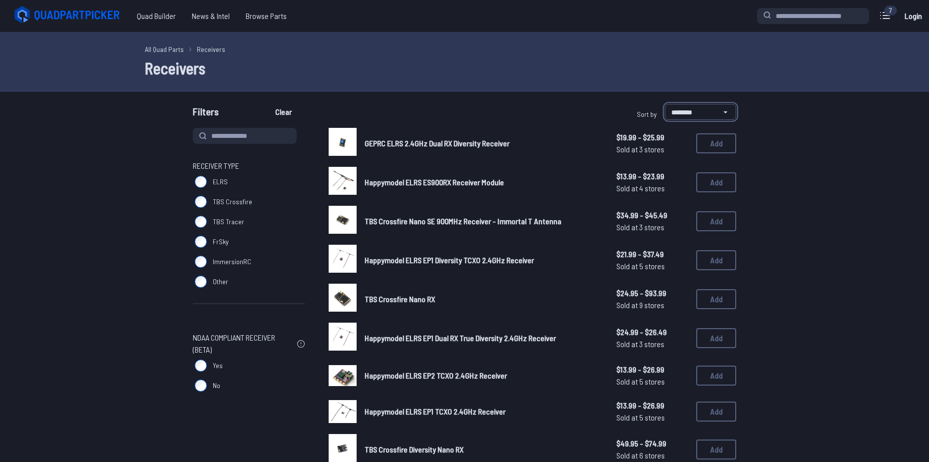
click at [688, 112] on select "**********" at bounding box center [700, 112] width 71 height 16
select select "*********"
click at [665, 104] on select "**********" at bounding box center [700, 112] width 71 height 16
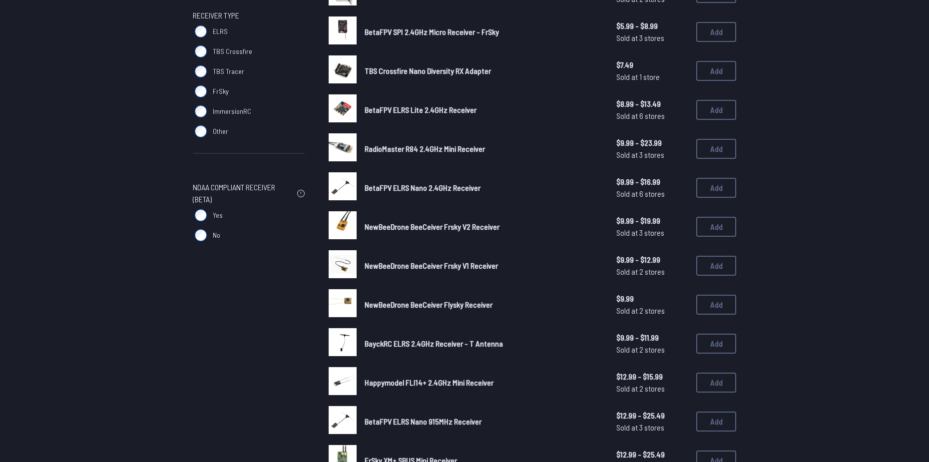
scroll to position [150, 0]
click at [213, 33] on label "ELRS" at bounding box center [249, 32] width 112 height 20
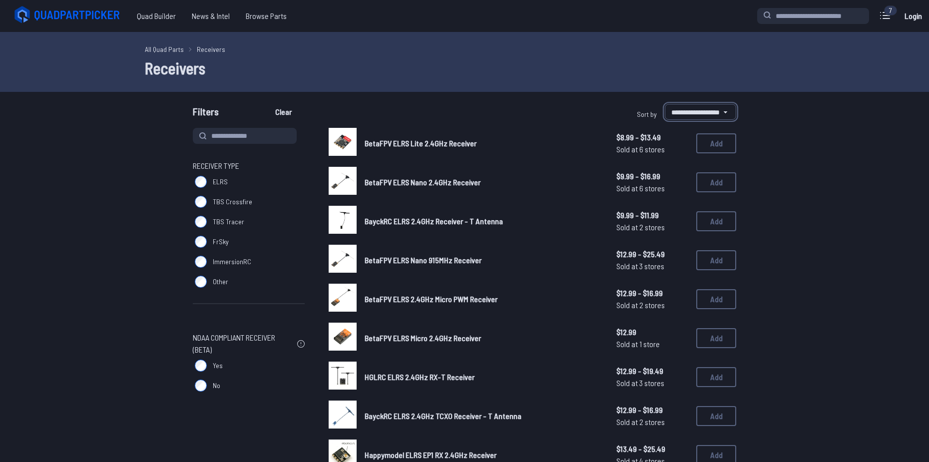
click at [700, 114] on select "**********" at bounding box center [700, 112] width 71 height 16
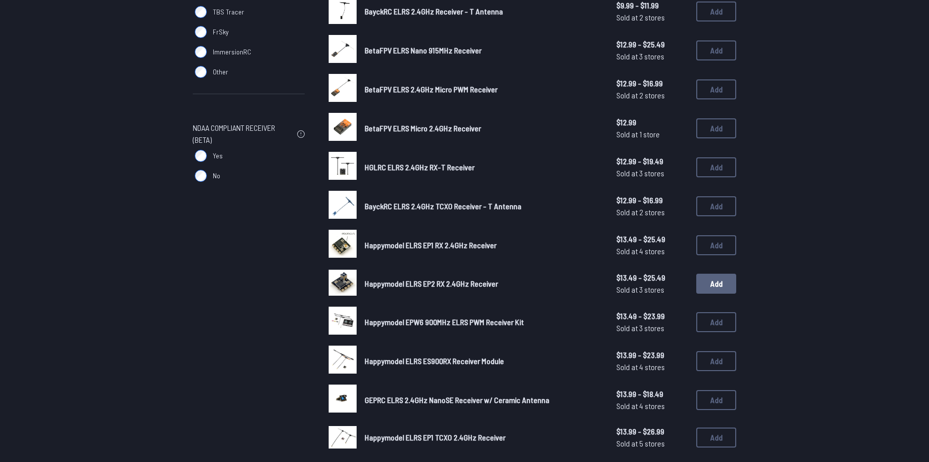
scroll to position [200, 0]
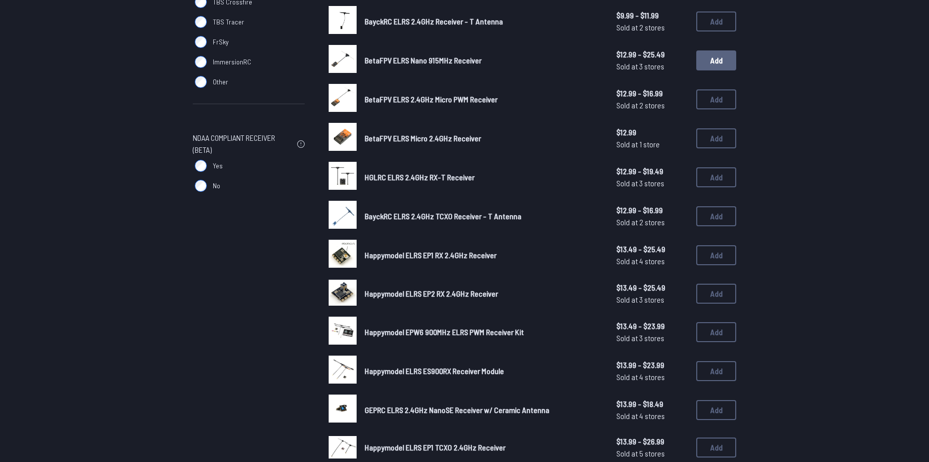
click at [711, 61] on button "Add" at bounding box center [716, 60] width 40 height 20
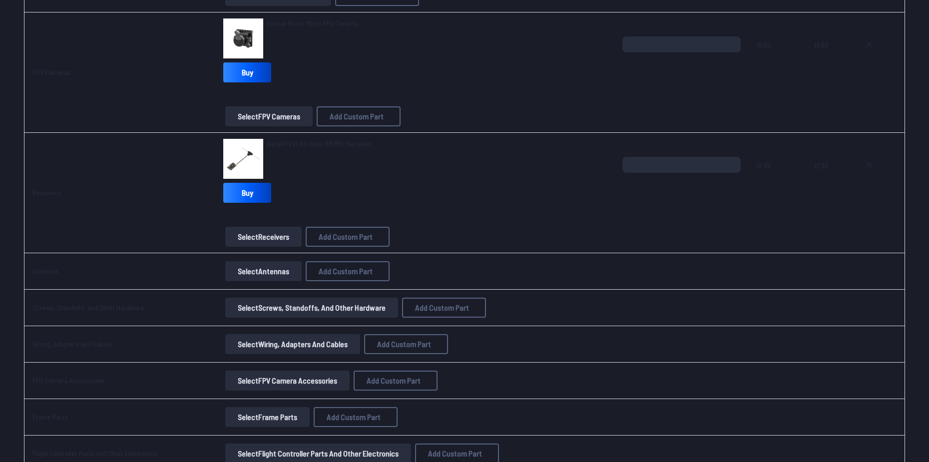
scroll to position [899, 0]
click at [260, 268] on button "Select Antennas" at bounding box center [263, 271] width 76 height 20
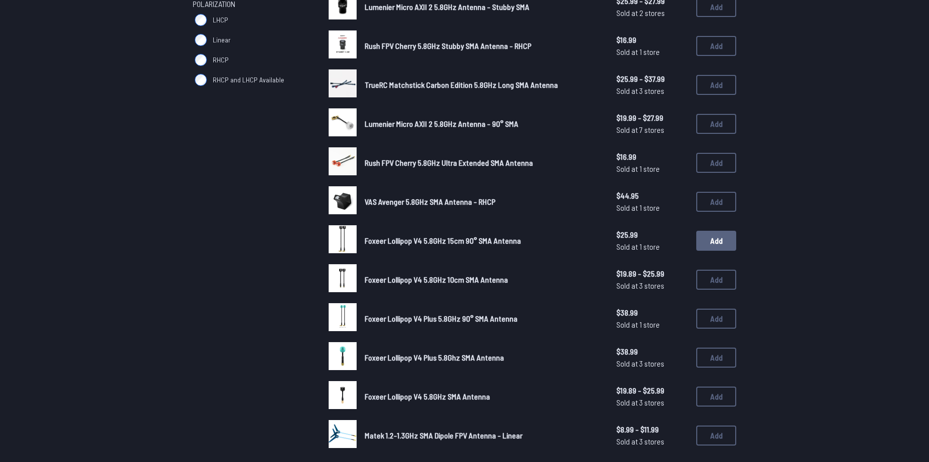
scroll to position [450, 0]
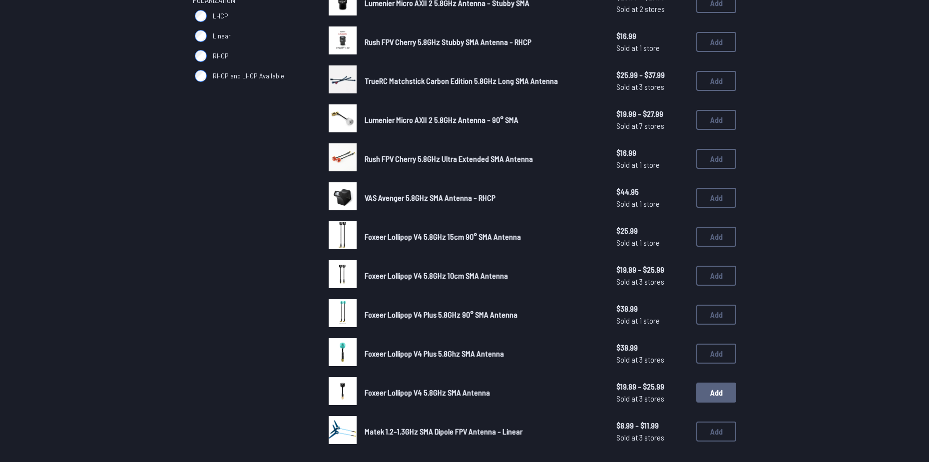
click at [708, 396] on button "Add" at bounding box center [716, 393] width 40 height 20
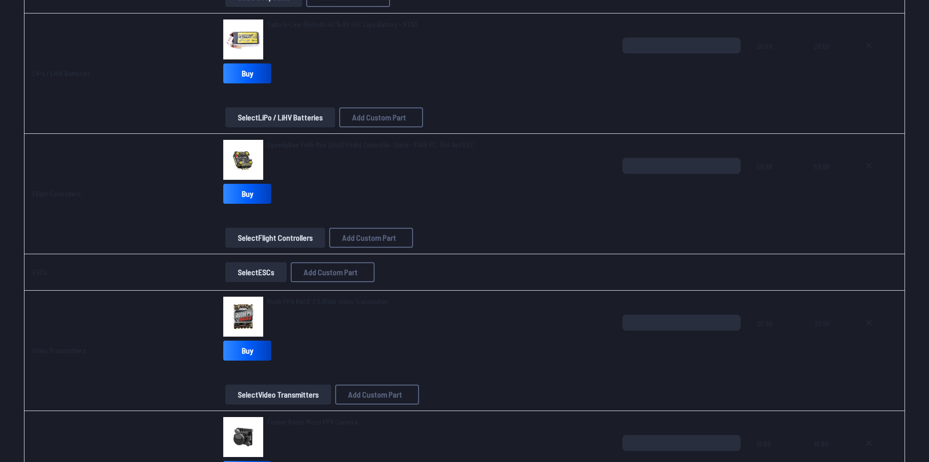
scroll to position [500, 0]
click at [281, 240] on button "Select Flight Controllers" at bounding box center [275, 238] width 100 height 20
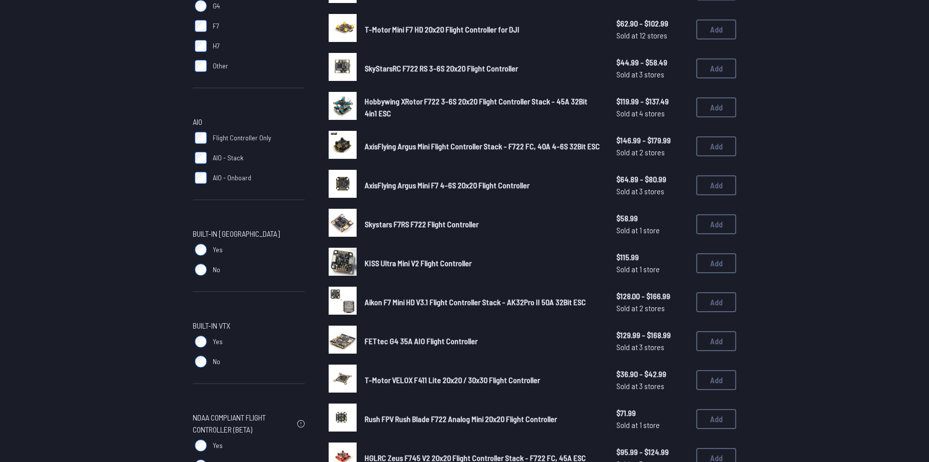
scroll to position [350, 0]
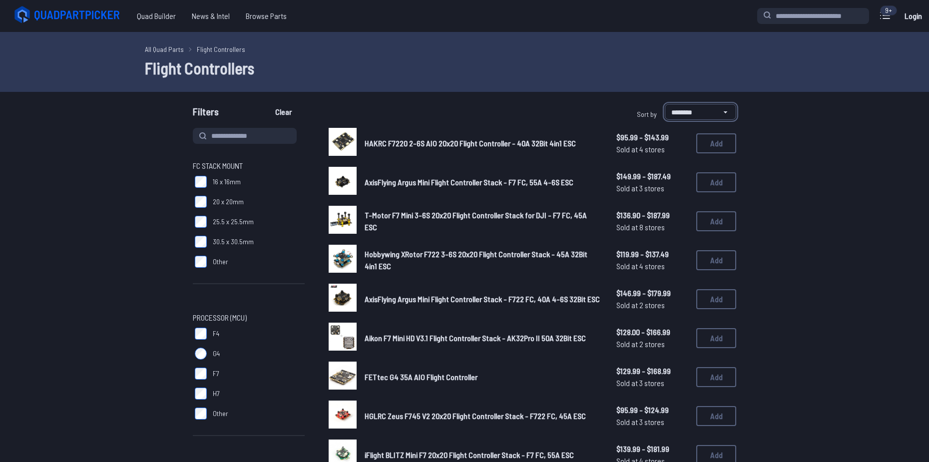
click at [692, 104] on select "**********" at bounding box center [700, 112] width 71 height 16
select select "*********"
click at [665, 104] on select "**********" at bounding box center [700, 112] width 71 height 16
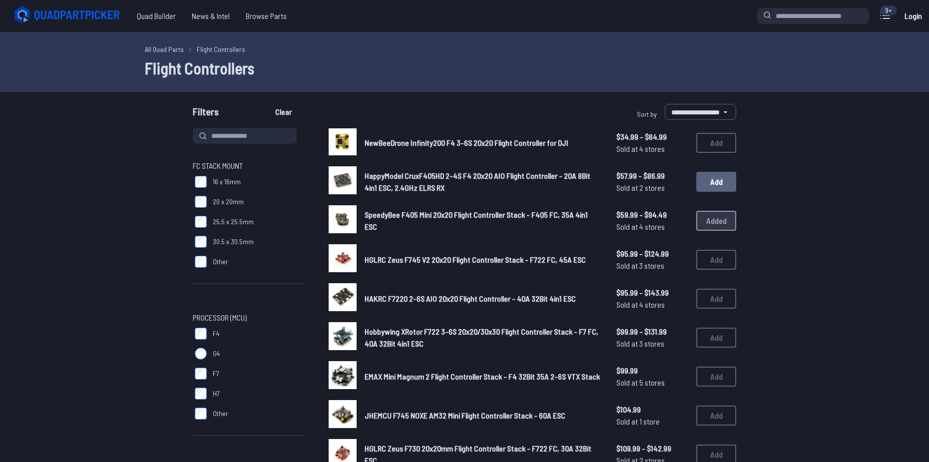
click at [709, 176] on button "Add" at bounding box center [716, 182] width 40 height 20
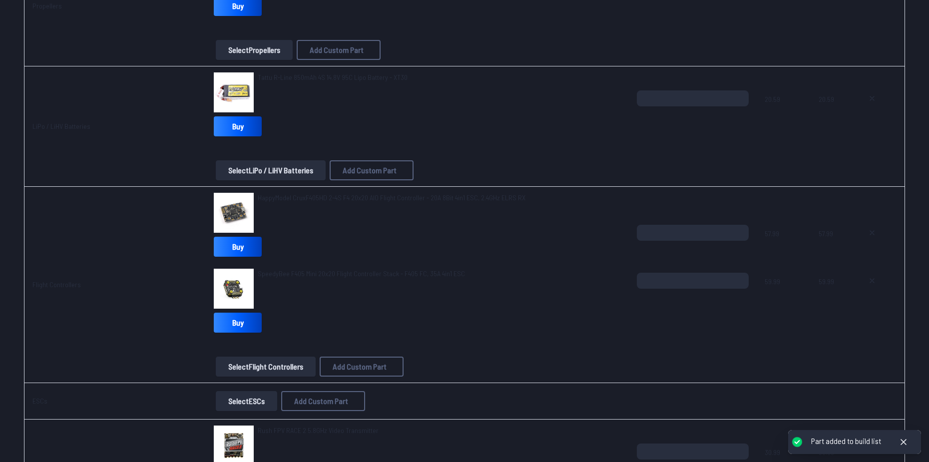
scroll to position [450, 0]
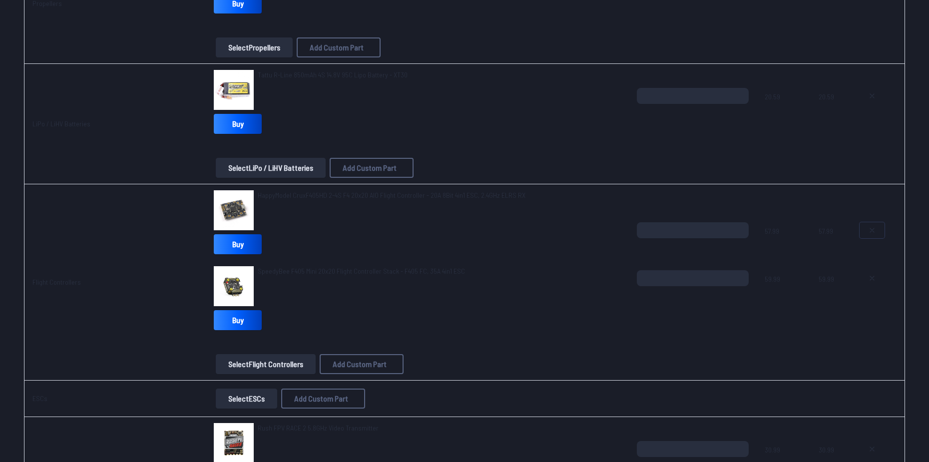
click at [877, 225] on button at bounding box center [872, 230] width 25 height 16
type textarea "**********"
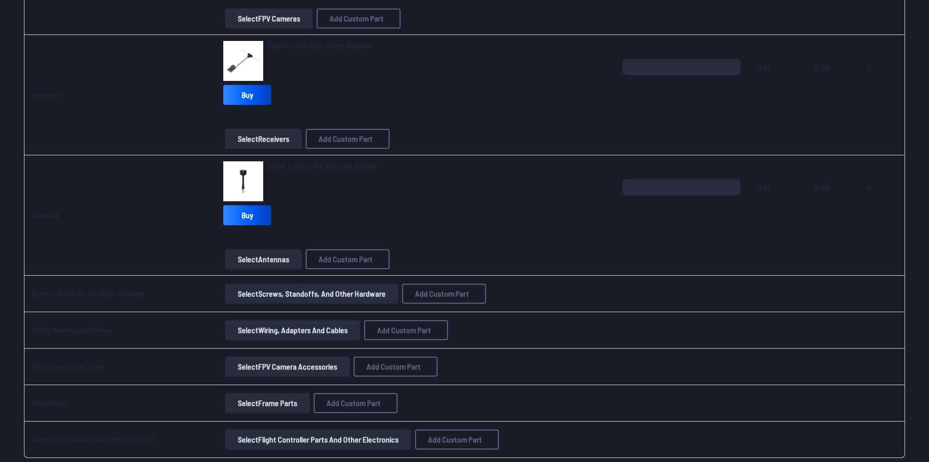
scroll to position [999, 0]
